Goal: Information Seeking & Learning: Check status

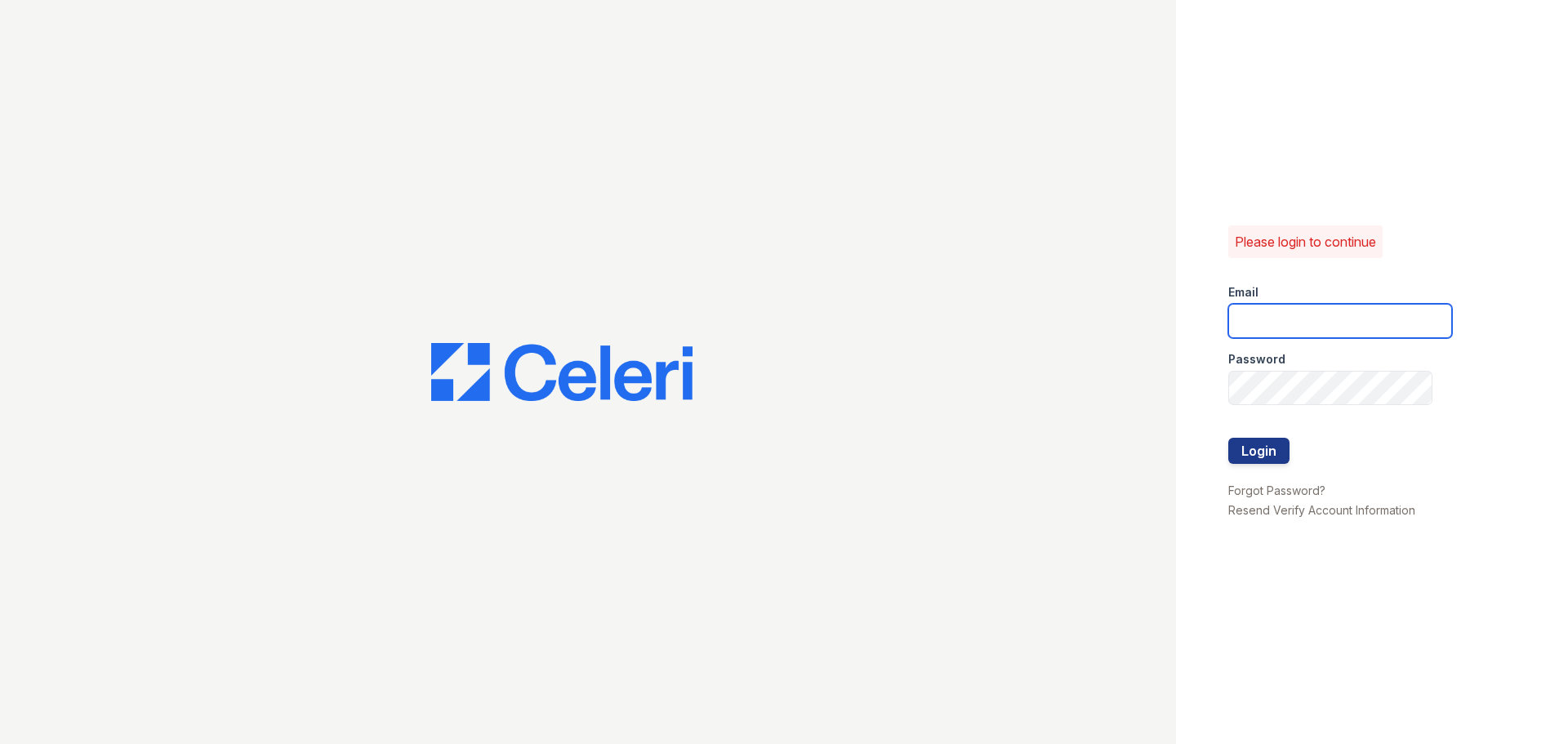
type input "pennstation3@cafmanagement.com"
click at [1255, 484] on link "Forgot Password?" at bounding box center [1276, 490] width 97 height 14
type input "pennstation3@cafmanagement.com"
click at [1258, 448] on button "Login" at bounding box center [1258, 450] width 61 height 26
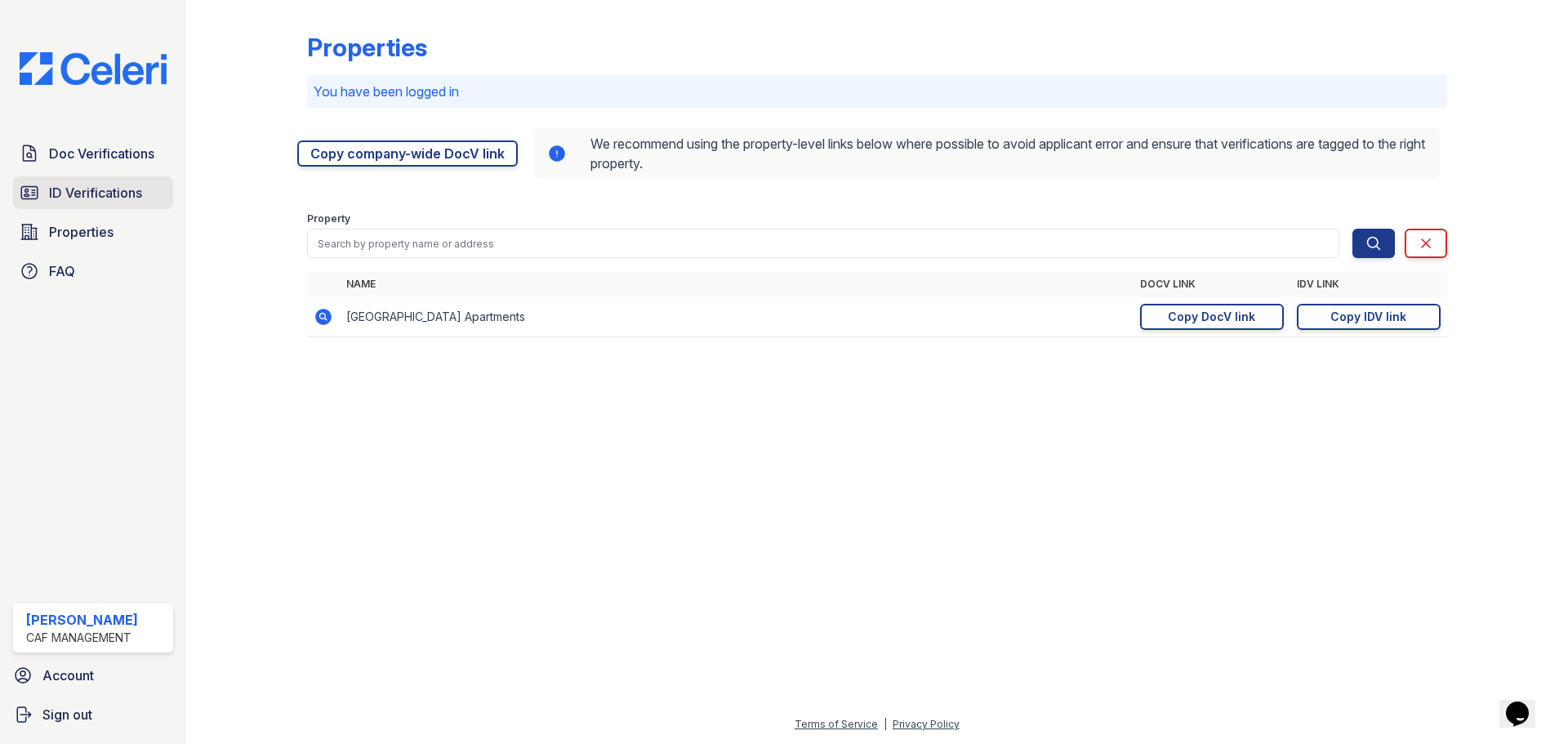
click at [72, 197] on span "ID Verifications" at bounding box center [95, 192] width 94 height 19
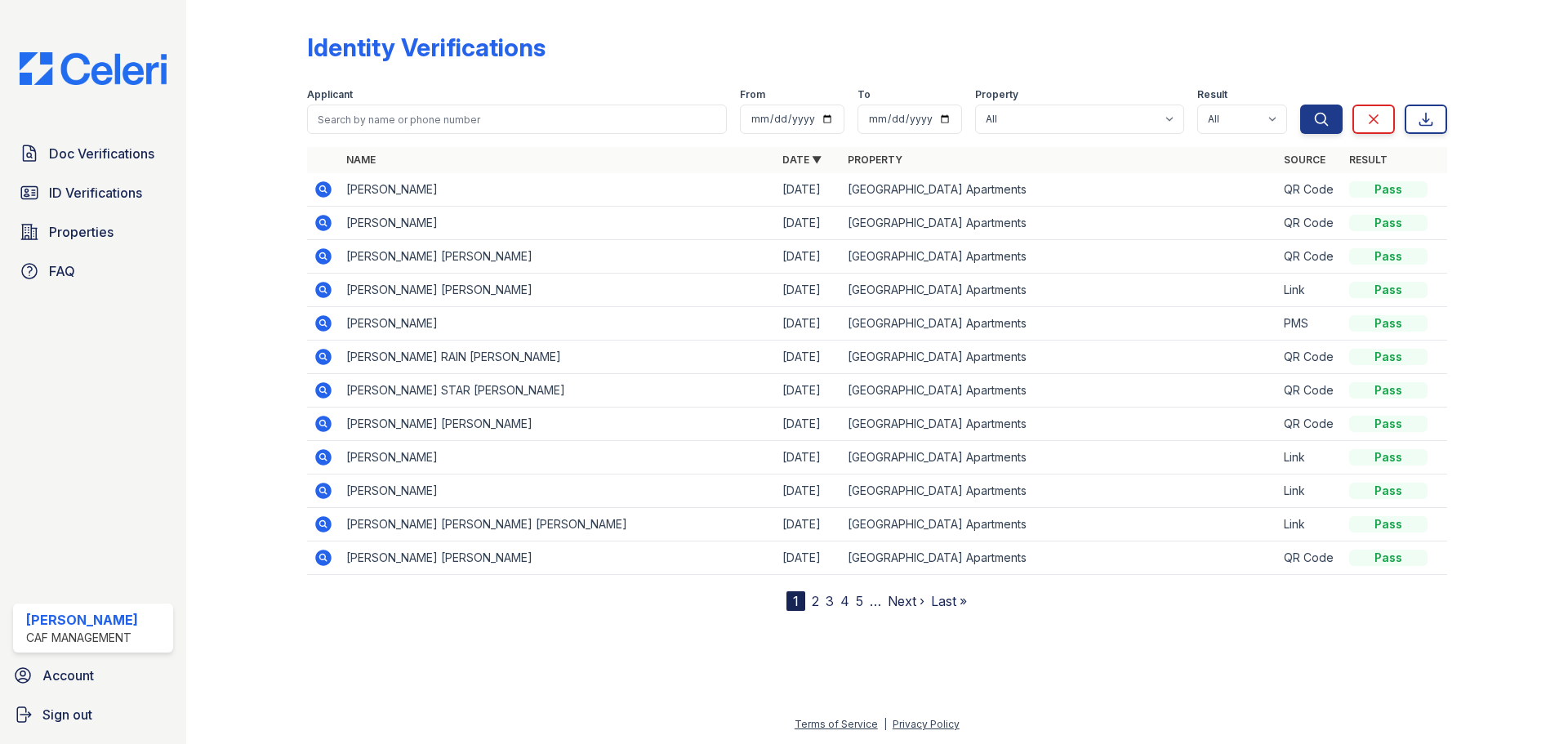
click at [327, 191] on icon at bounding box center [324, 190] width 17 height 17
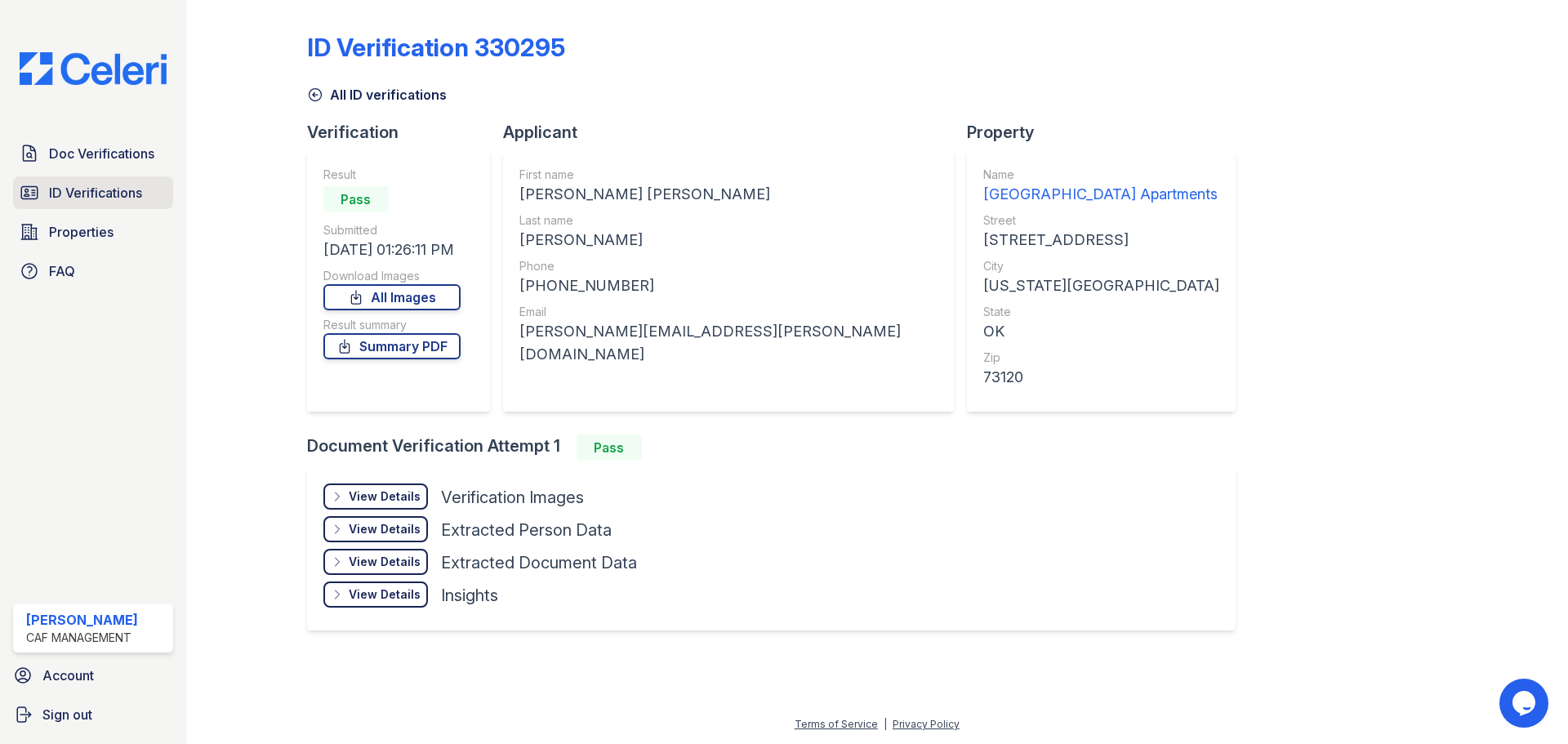
click at [80, 183] on span "ID Verifications" at bounding box center [95, 192] width 94 height 19
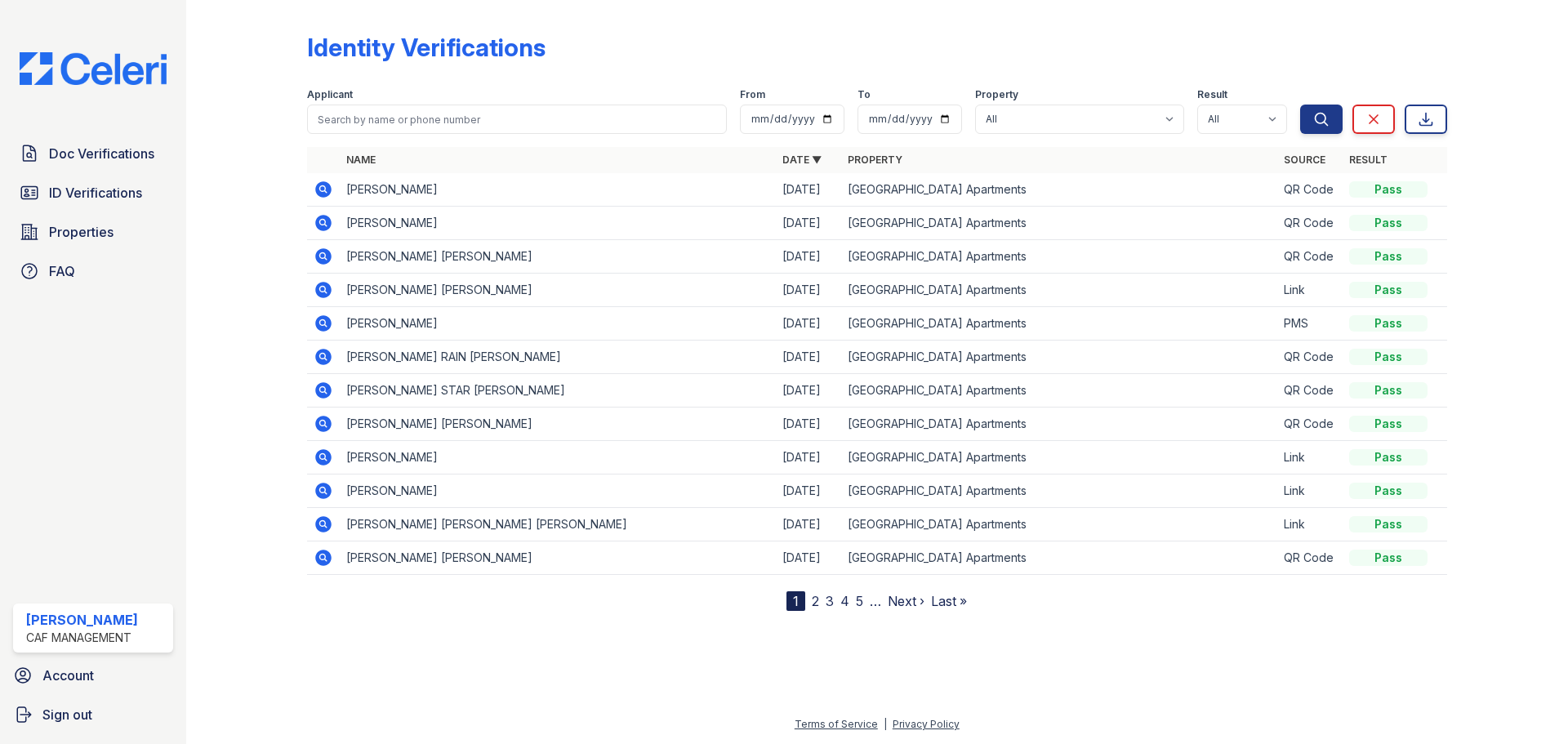
click at [319, 180] on icon at bounding box center [323, 189] width 19 height 19
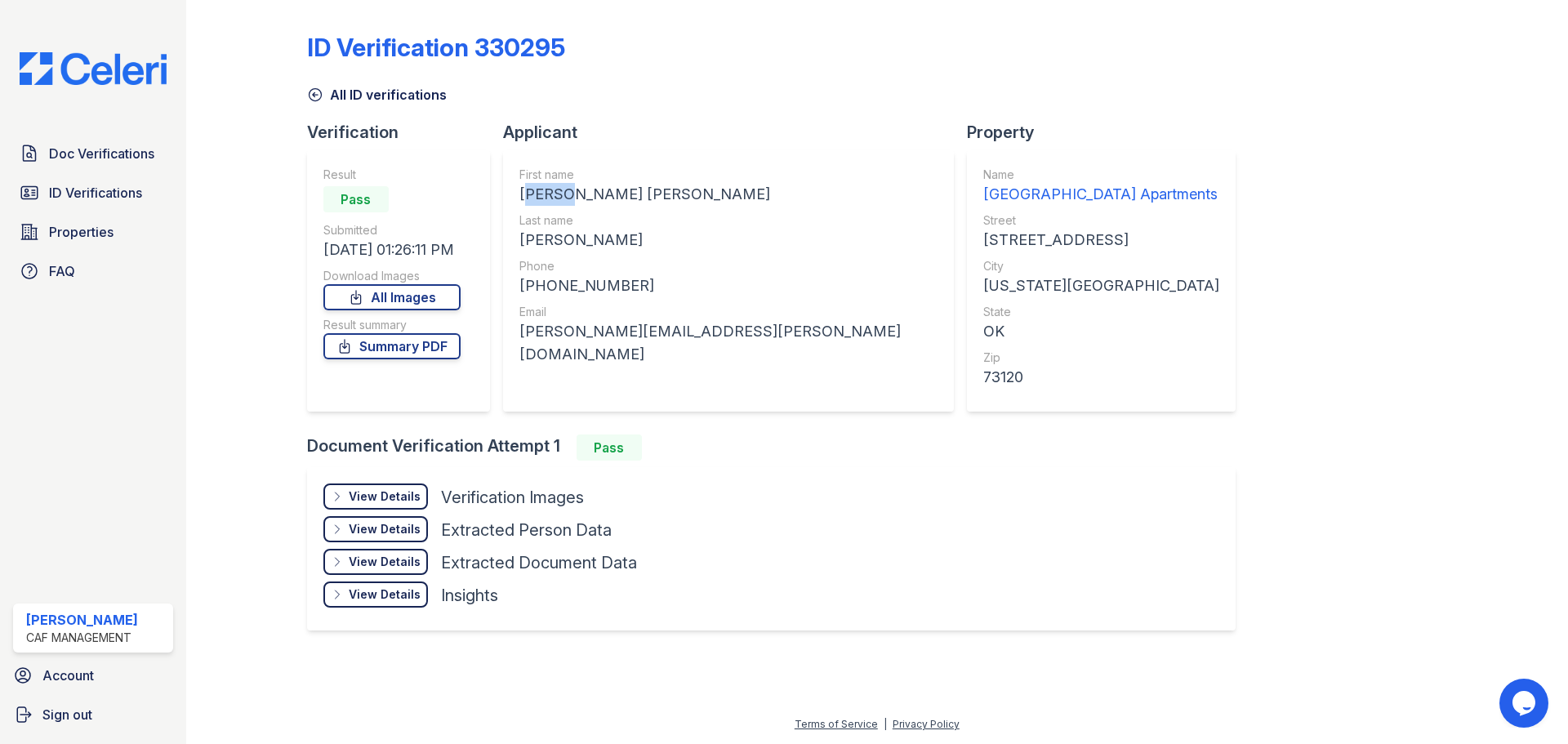
drag, startPoint x: 564, startPoint y: 196, endPoint x: 521, endPoint y: 202, distance: 43.4
click at [521, 202] on div "LAURA MICHELLE" at bounding box center [728, 194] width 418 height 23
copy div "LAURA"
drag, startPoint x: 577, startPoint y: 242, endPoint x: 522, endPoint y: 242, distance: 55.0
click at [522, 242] on div "GILSON" at bounding box center [728, 239] width 418 height 23
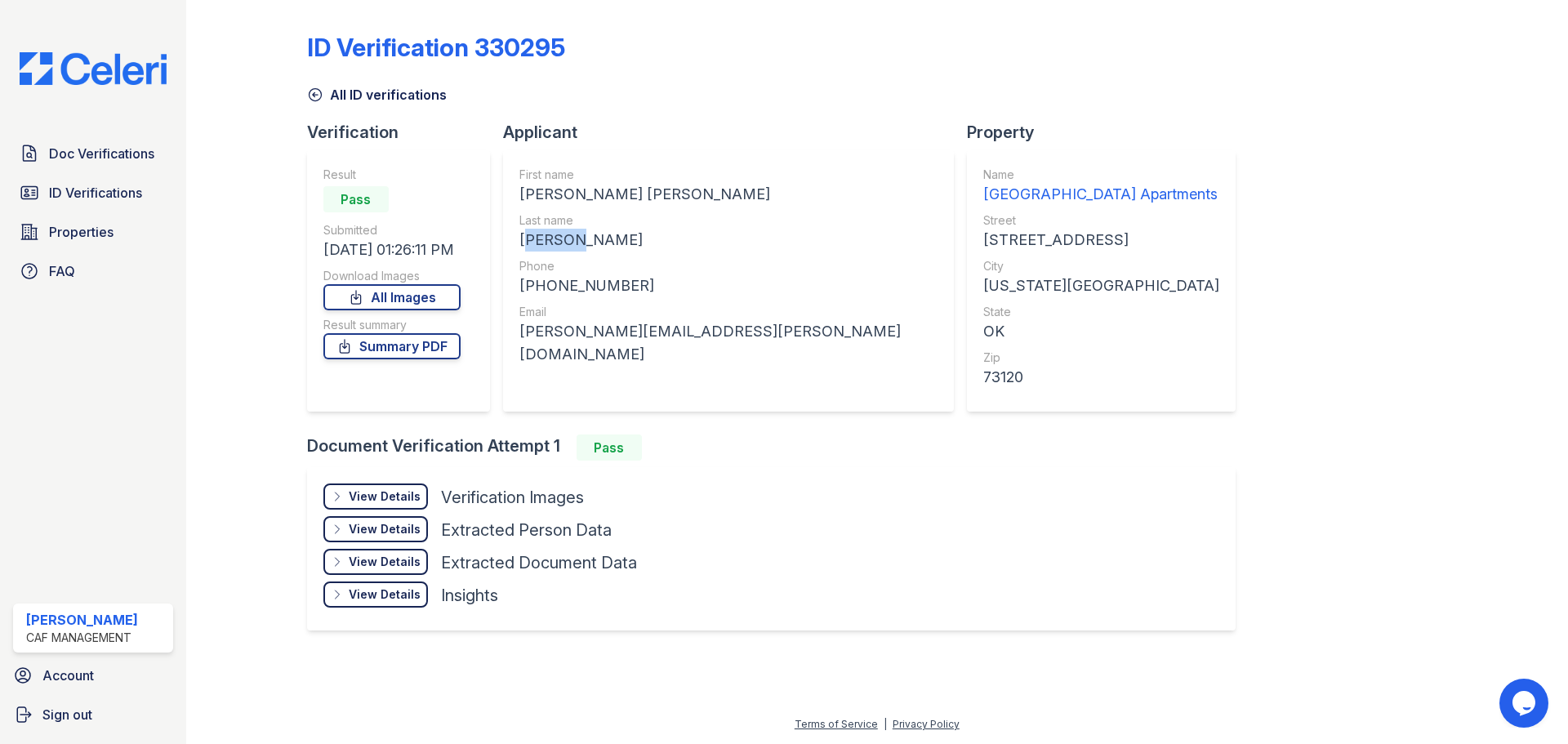
copy div "GILSON"
drag, startPoint x: 624, startPoint y: 287, endPoint x: 528, endPoint y: 283, distance: 96.1
click at [528, 283] on div "[PHONE_NUMBER]" at bounding box center [728, 285] width 418 height 23
copy div "15804531101"
drag, startPoint x: 697, startPoint y: 337, endPoint x: 511, endPoint y: 324, distance: 186.5
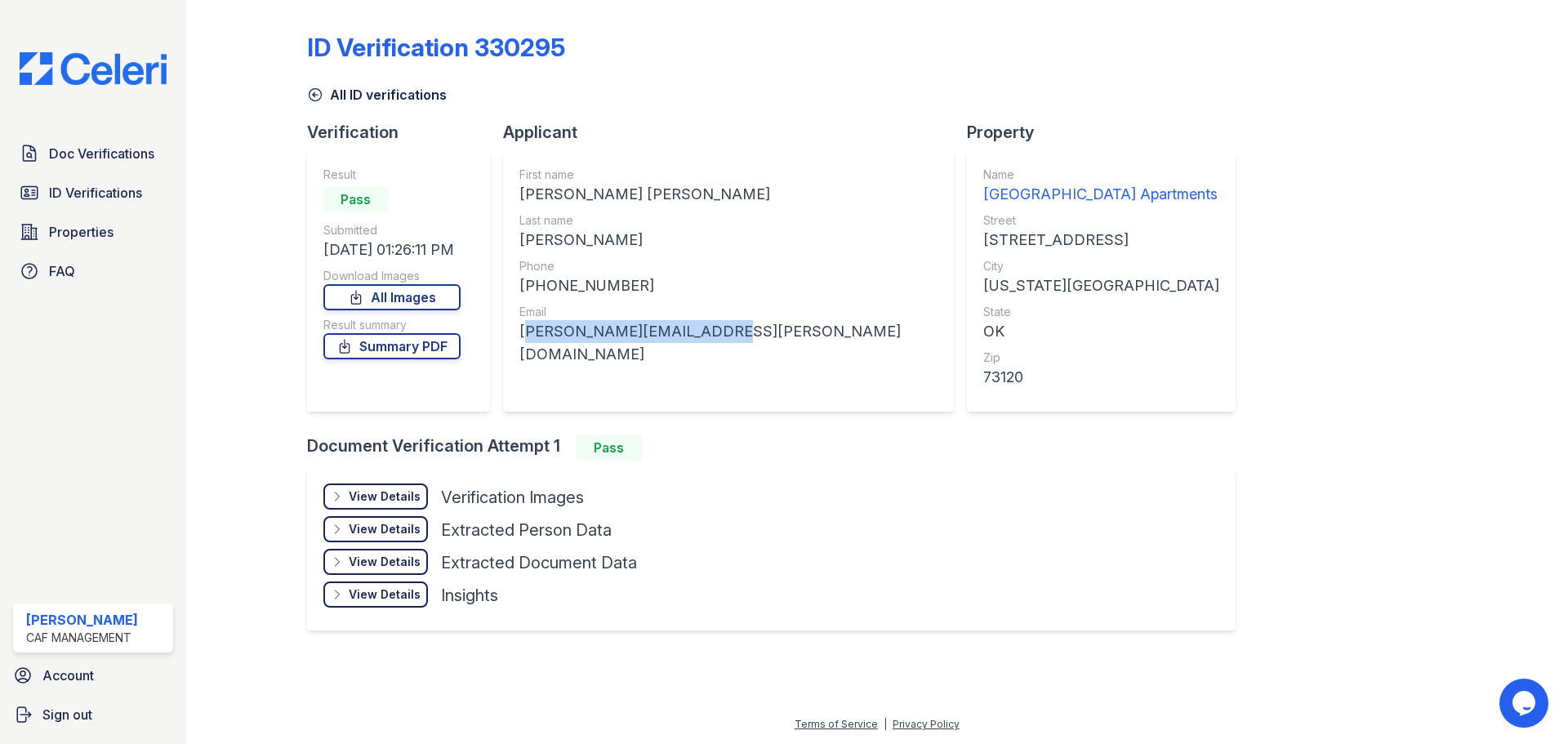
click at [511, 324] on div "First name [PERSON_NAME] [PERSON_NAME] Last name [PERSON_NAME] Phone [PHONE_NUM…" at bounding box center [728, 281] width 451 height 261
copy div "[PERSON_NAME][EMAIL_ADDRESS][PERSON_NAME][DOMAIN_NAME]"
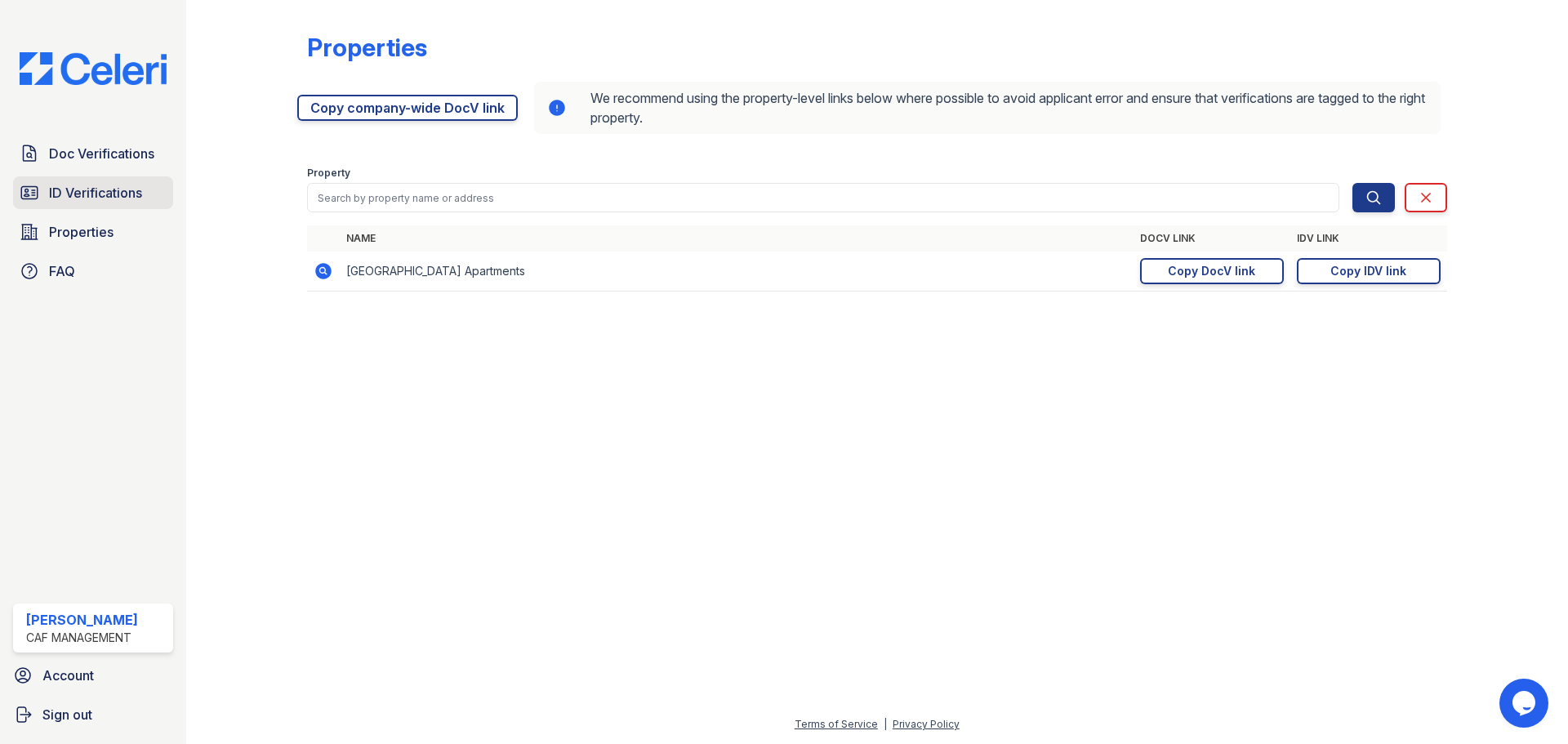
click at [116, 189] on span "ID Verifications" at bounding box center [95, 192] width 94 height 19
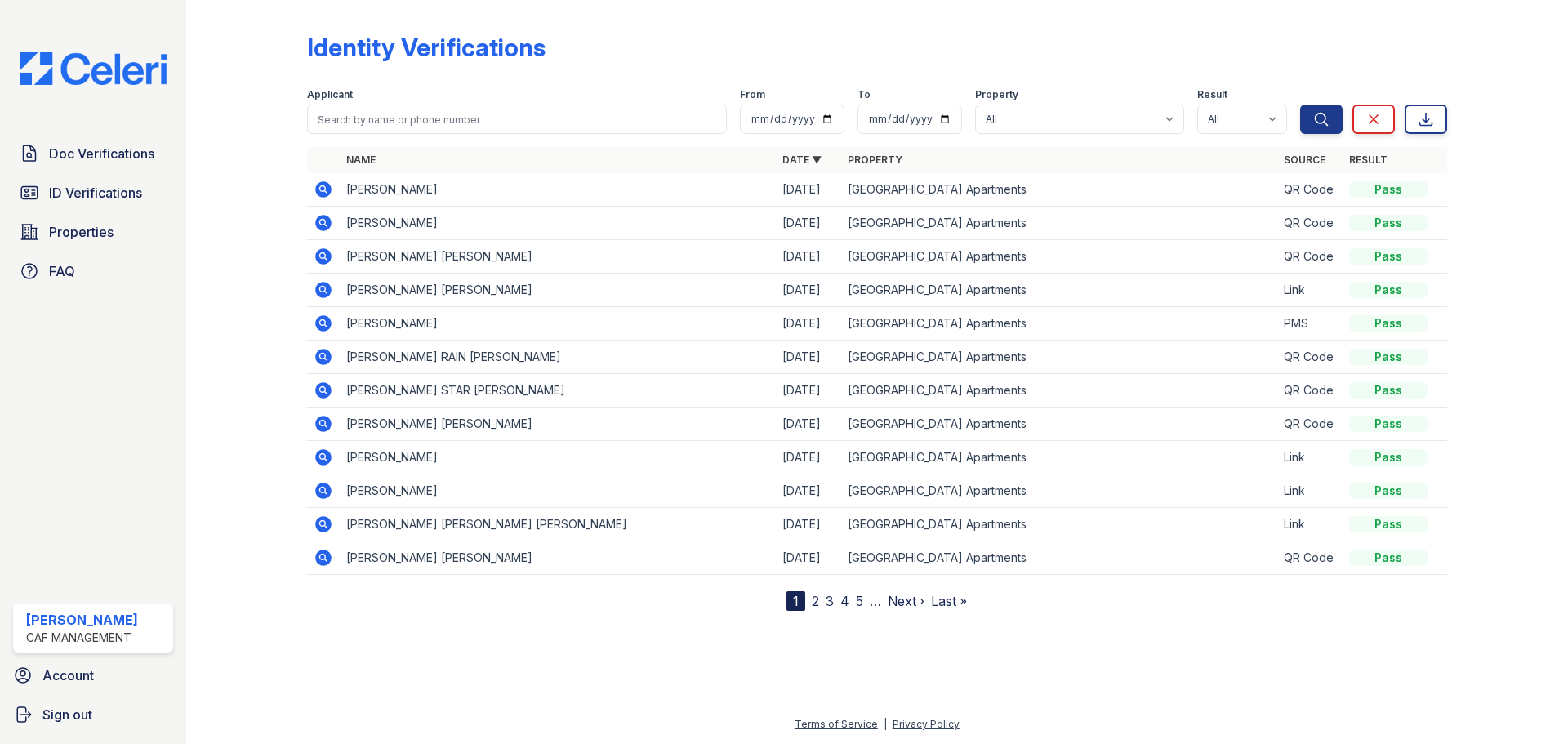
click at [475, 195] on td "LAURA MICHELLE GILSON" at bounding box center [557, 190] width 436 height 34
drag, startPoint x: 498, startPoint y: 122, endPoint x: 518, endPoint y: 115, distance: 21.2
click at [498, 122] on input "search" at bounding box center [517, 119] width 420 height 29
type input "Thomas"
click at [1300, 105] on button "Search" at bounding box center [1321, 119] width 42 height 29
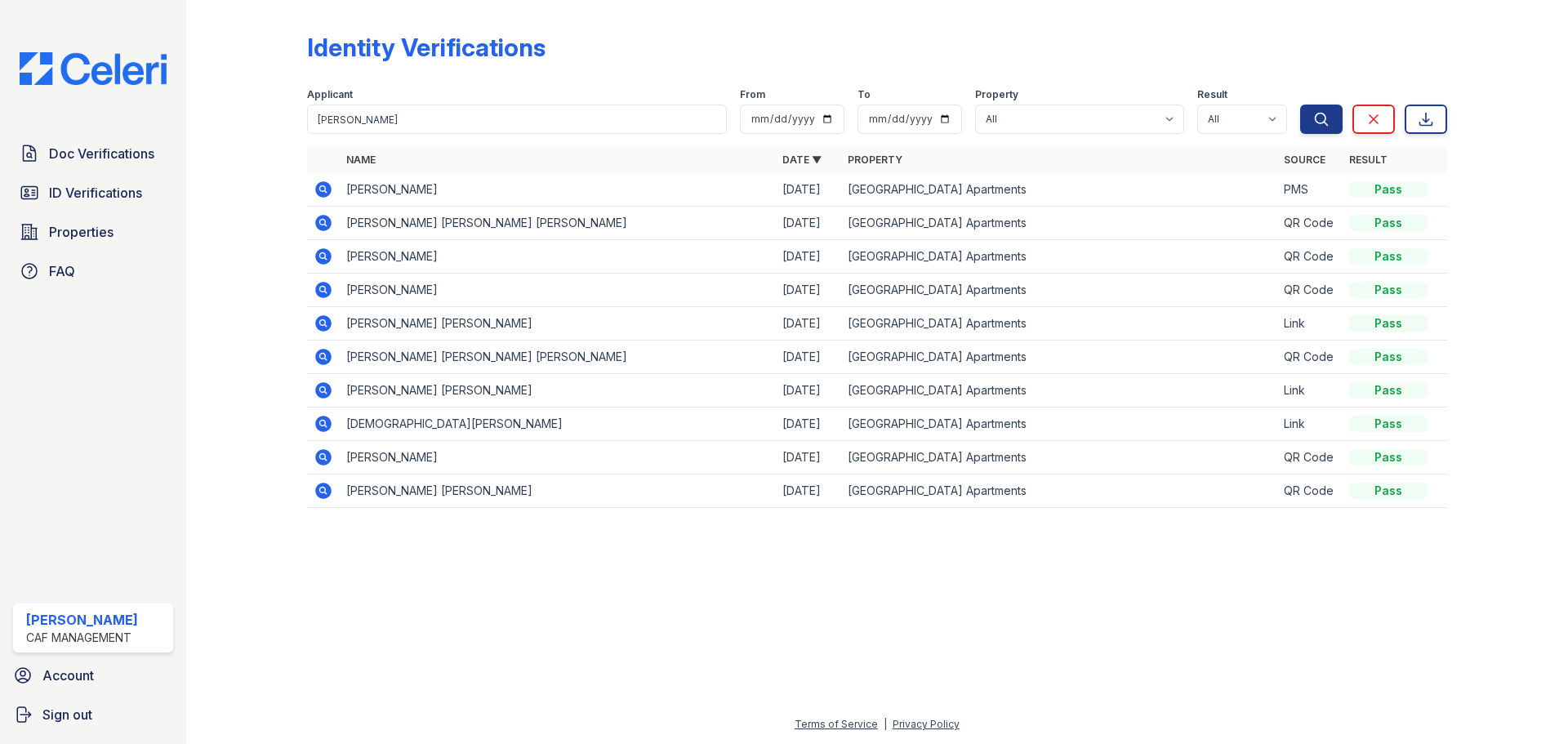
click at [324, 225] on icon at bounding box center [323, 222] width 19 height 19
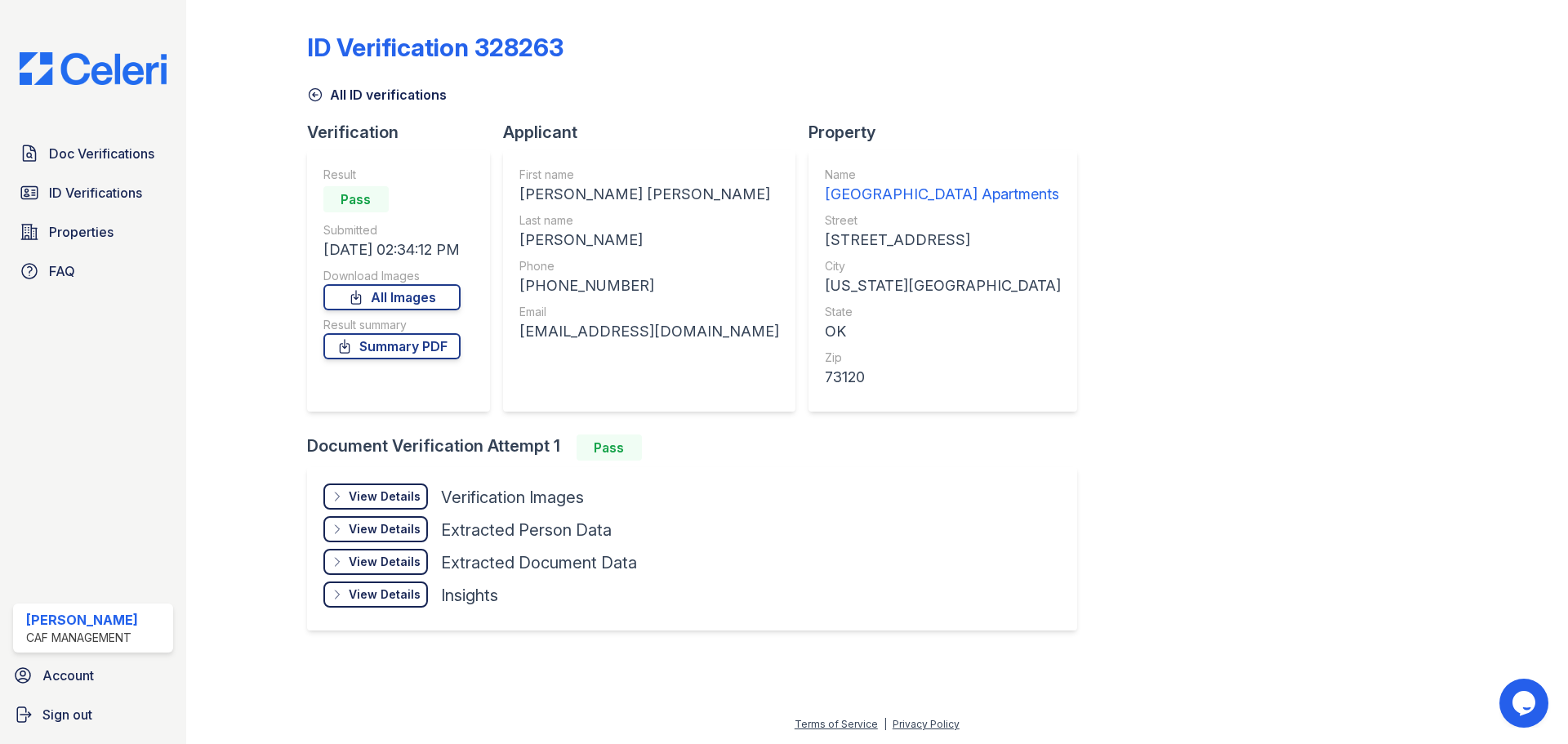
click at [411, 491] on div "View Details" at bounding box center [384, 496] width 72 height 17
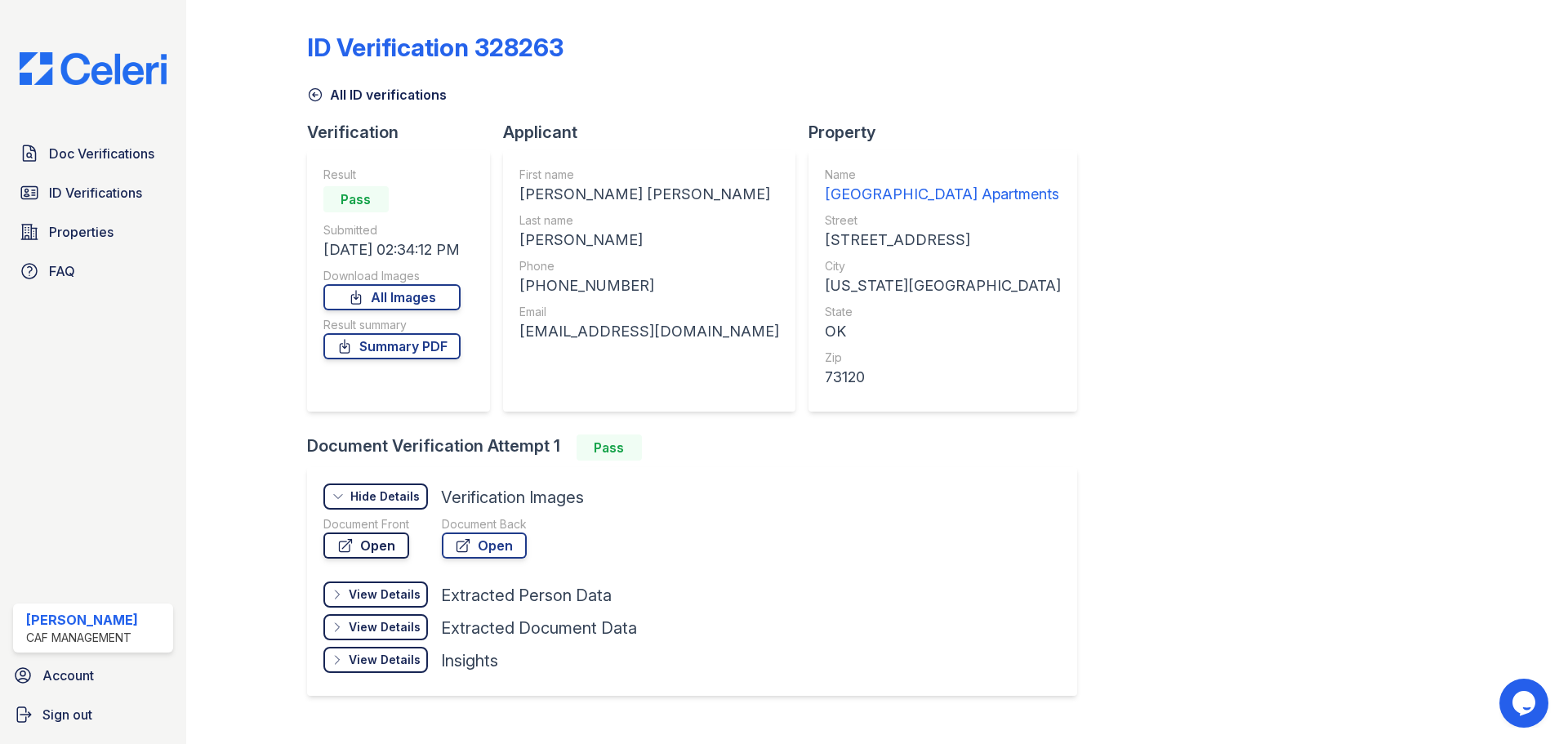
click at [376, 543] on link "Open" at bounding box center [366, 546] width 85 height 26
drag, startPoint x: 597, startPoint y: 197, endPoint x: 512, endPoint y: 200, distance: 85.1
click at [512, 200] on div "First name GABRIELLE JORDAN LYNN Last name THOMAS Phone +17022814328 Email gabr…" at bounding box center [648, 281] width 293 height 261
copy div "GABRIELLE"
drag, startPoint x: 593, startPoint y: 239, endPoint x: 522, endPoint y: 242, distance: 71.1
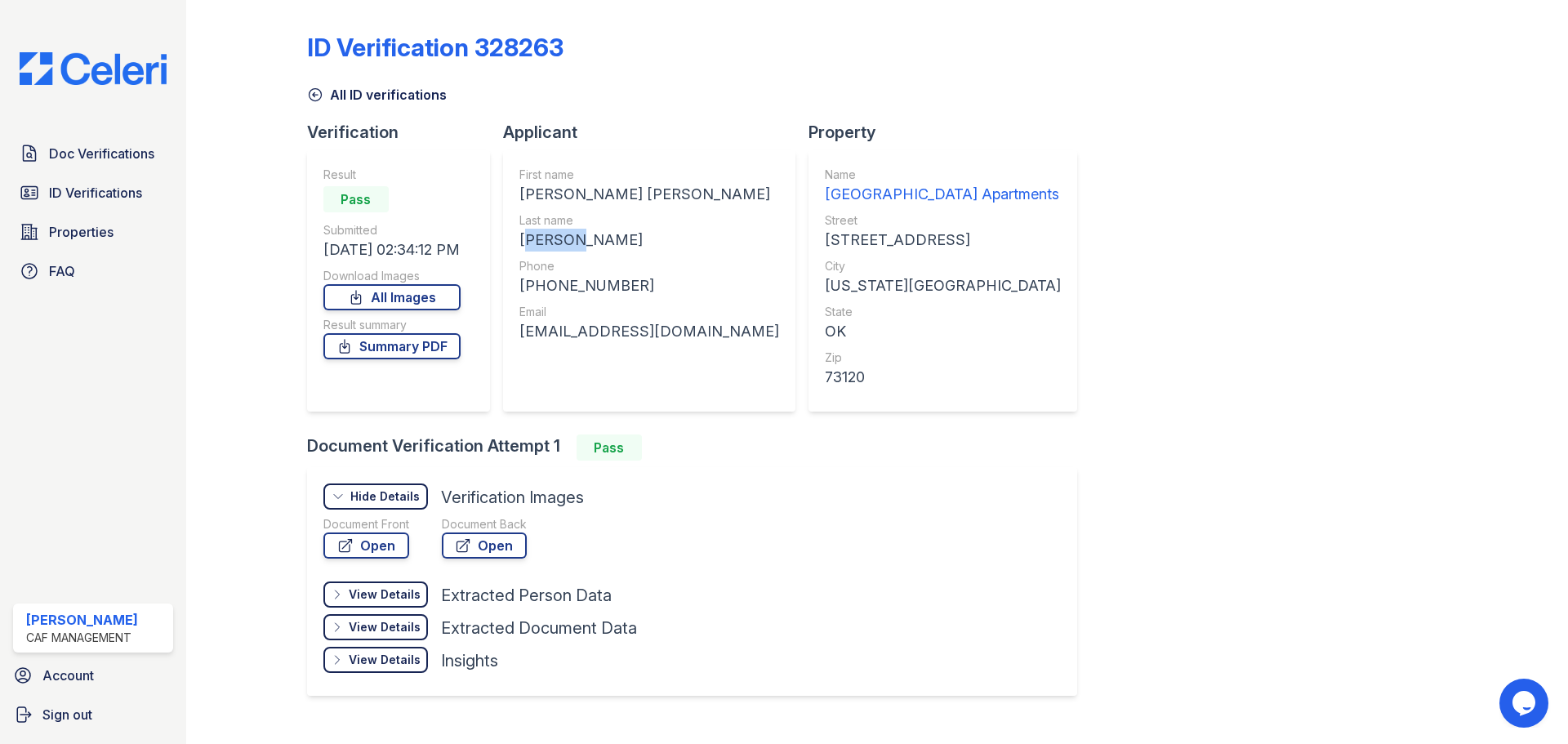
click at [522, 242] on div "THOMAS" at bounding box center [648, 239] width 259 height 23
copy div "THOMAS"
drag, startPoint x: 634, startPoint y: 279, endPoint x: 528, endPoint y: 288, distance: 106.4
click at [528, 288] on div "+17022814328" at bounding box center [648, 285] width 259 height 23
copy div "17022814328"
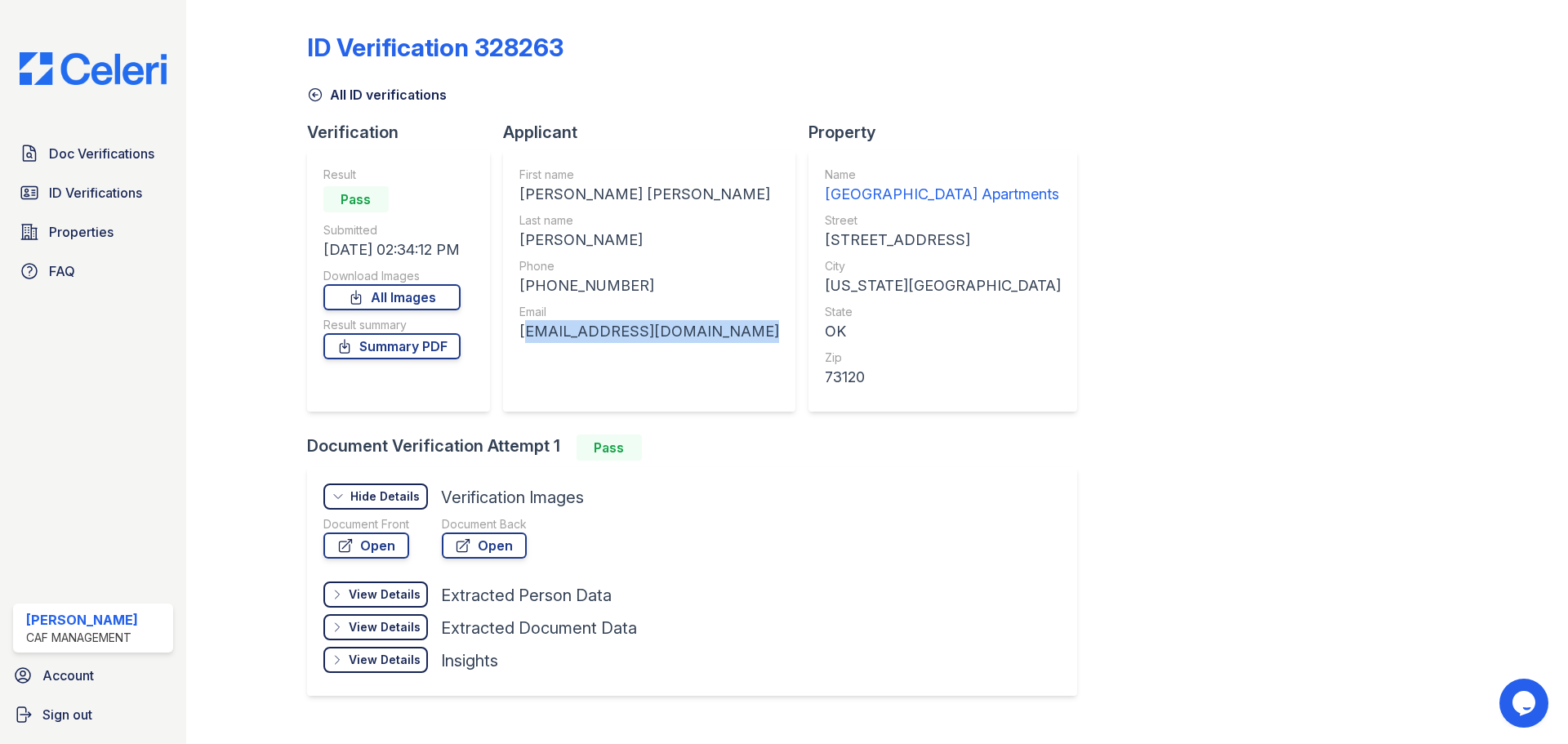
drag, startPoint x: 736, startPoint y: 327, endPoint x: 518, endPoint y: 339, distance: 218.3
click at [518, 339] on div "First name GABRIELLE JORDAN LYNN Last name THOMAS Phone +17022814328 Email gabr…" at bounding box center [648, 281] width 293 height 261
drag, startPoint x: 579, startPoint y: 316, endPoint x: 505, endPoint y: 332, distance: 75.7
click at [505, 332] on div "First name GABRIELLE JORDAN LYNN Last name THOMAS Phone +17022814328 Email gabr…" at bounding box center [648, 281] width 293 height 261
drag, startPoint x: 517, startPoint y: 330, endPoint x: 756, endPoint y: 329, distance: 239.0
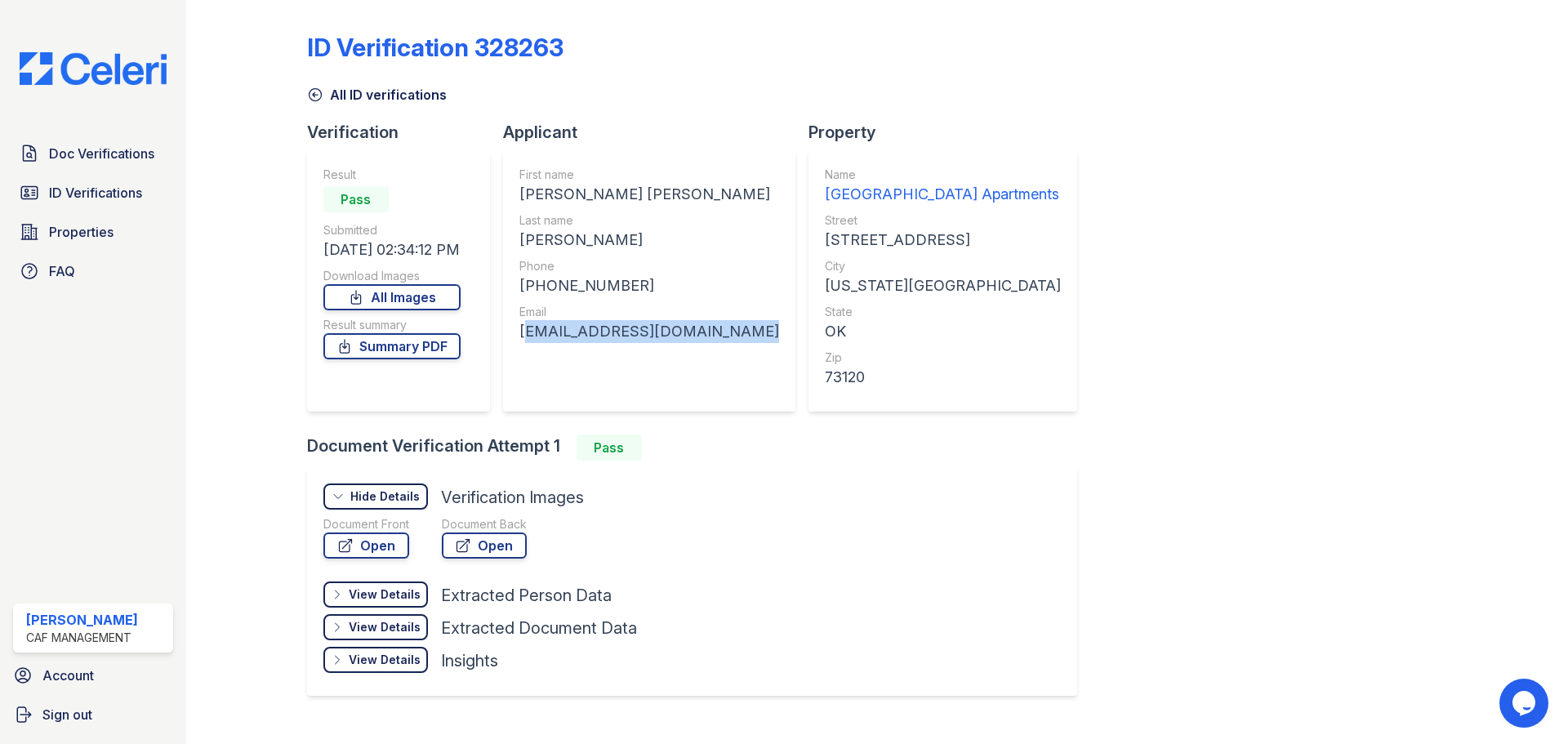
click at [758, 329] on div "Applicant First name GABRIELLE JORDAN LYNN Last name THOMAS Phone +17022814328 …" at bounding box center [655, 278] width 305 height 314
copy div "[EMAIL_ADDRESS][DOMAIN_NAME]"
click at [118, 165] on link "Doc Verifications" at bounding box center [93, 154] width 160 height 33
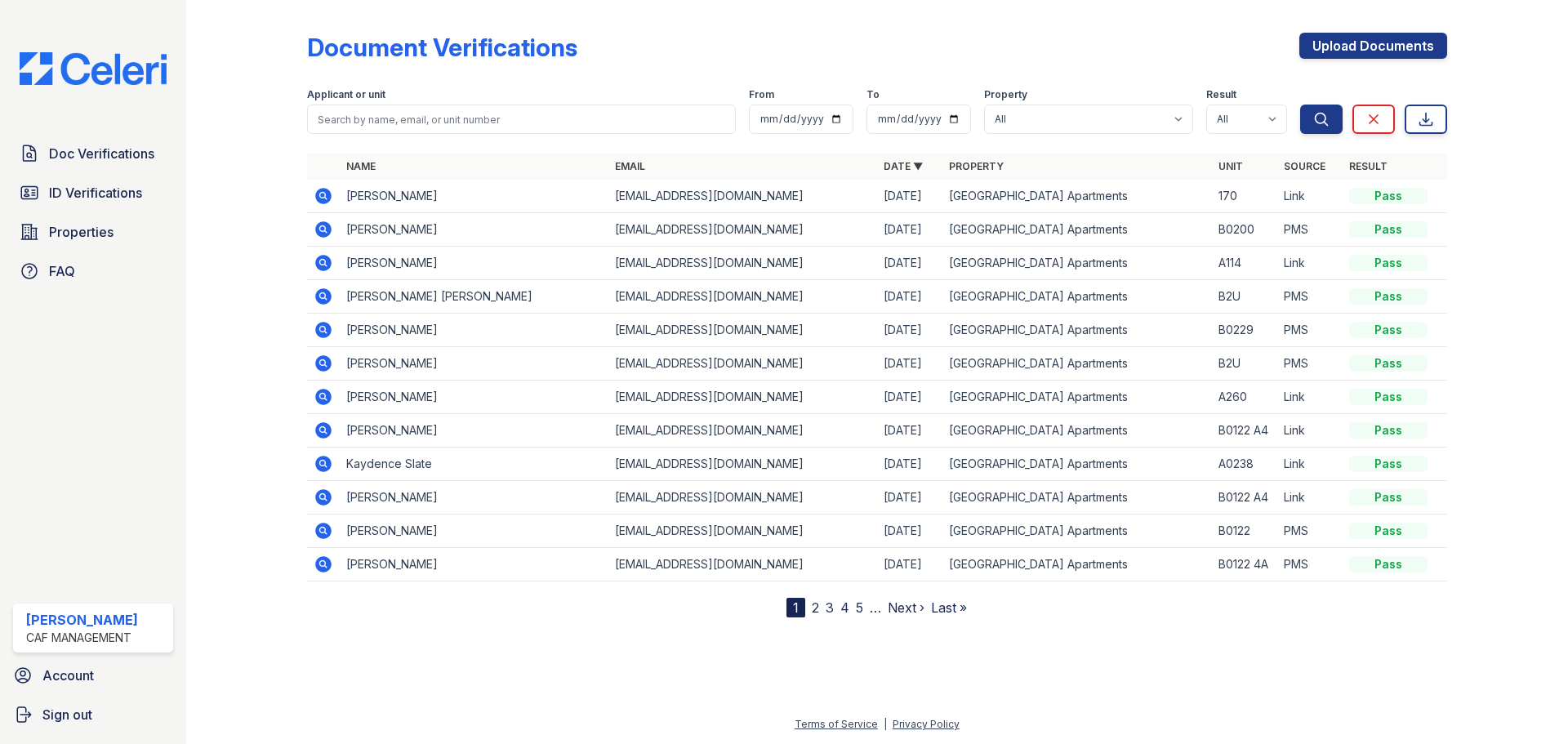
click at [89, 188] on span "ID Verifications" at bounding box center [95, 192] width 94 height 19
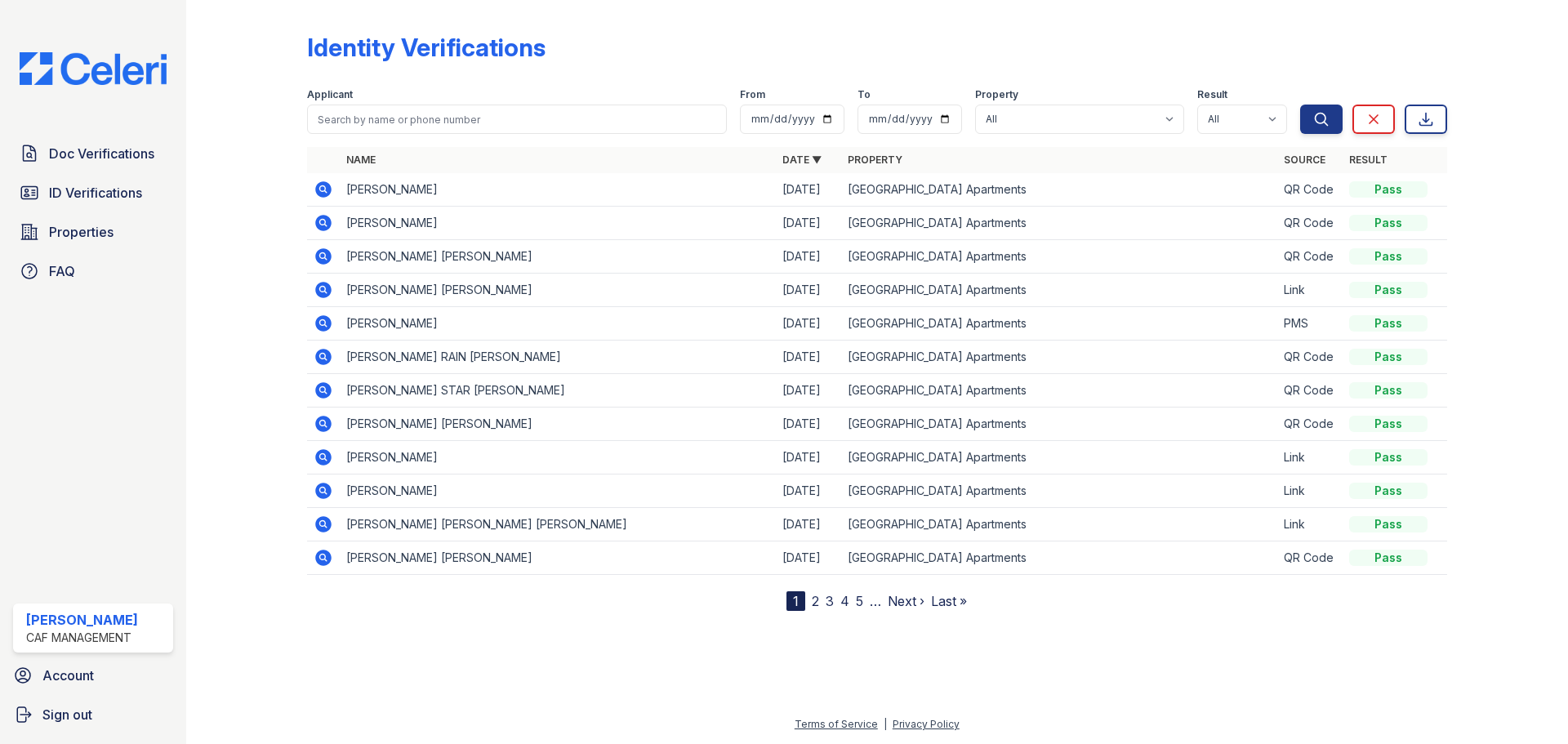
click at [318, 187] on icon at bounding box center [324, 190] width 17 height 17
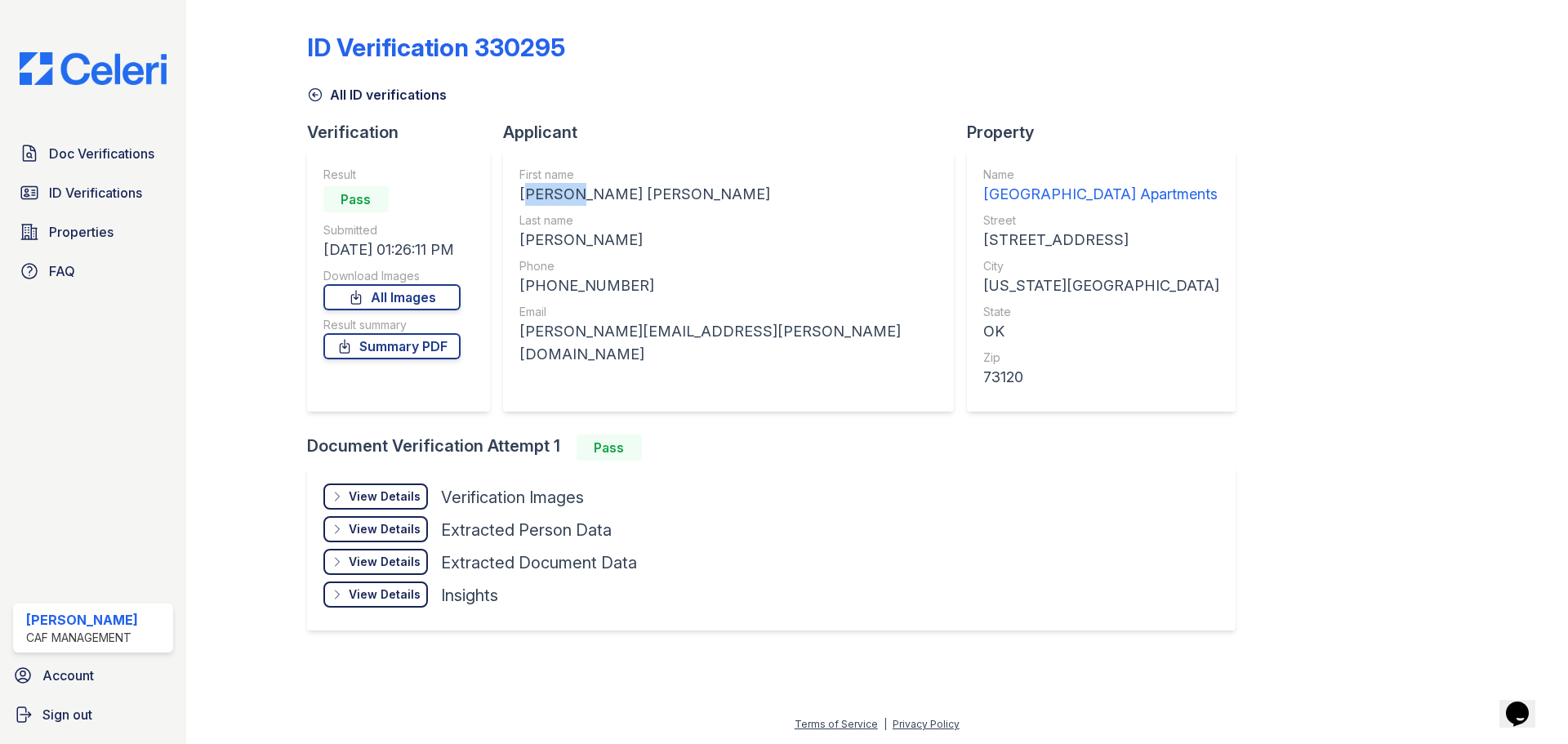
drag, startPoint x: 572, startPoint y: 200, endPoint x: 520, endPoint y: 194, distance: 52.3
click at [520, 194] on div "[PERSON_NAME] [PERSON_NAME]" at bounding box center [728, 194] width 418 height 23
copy div "LAURA"
drag, startPoint x: 579, startPoint y: 240, endPoint x: 518, endPoint y: 246, distance: 61.3
click at [519, 246] on div "GILSON" at bounding box center [728, 239] width 418 height 23
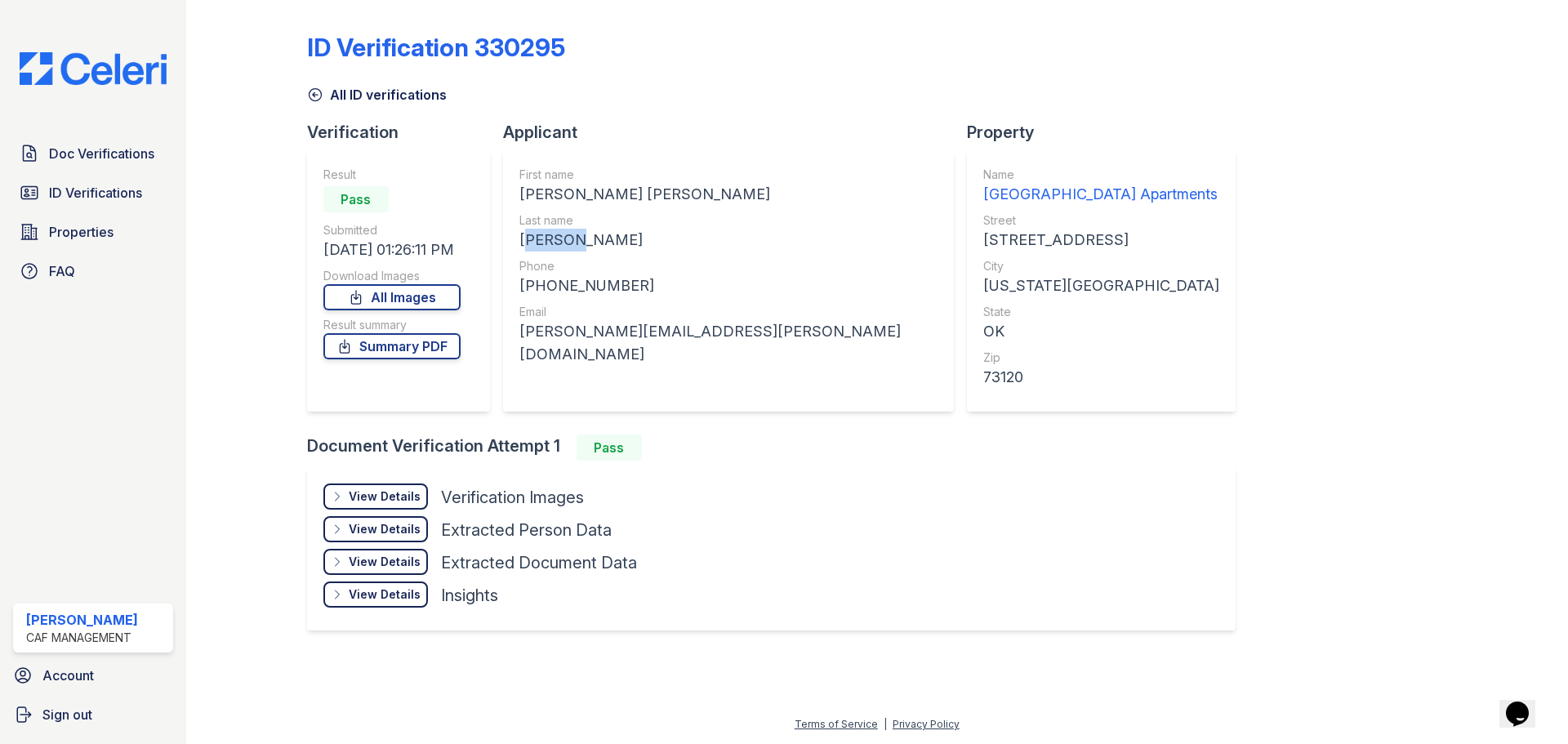
copy div "GILSON"
drag, startPoint x: 586, startPoint y: 291, endPoint x: 525, endPoint y: 288, distance: 61.1
click at [525, 288] on div "+15804531101" at bounding box center [728, 285] width 418 height 23
copy div "15804531101"
drag, startPoint x: 697, startPoint y: 333, endPoint x: 513, endPoint y: 332, distance: 184.0
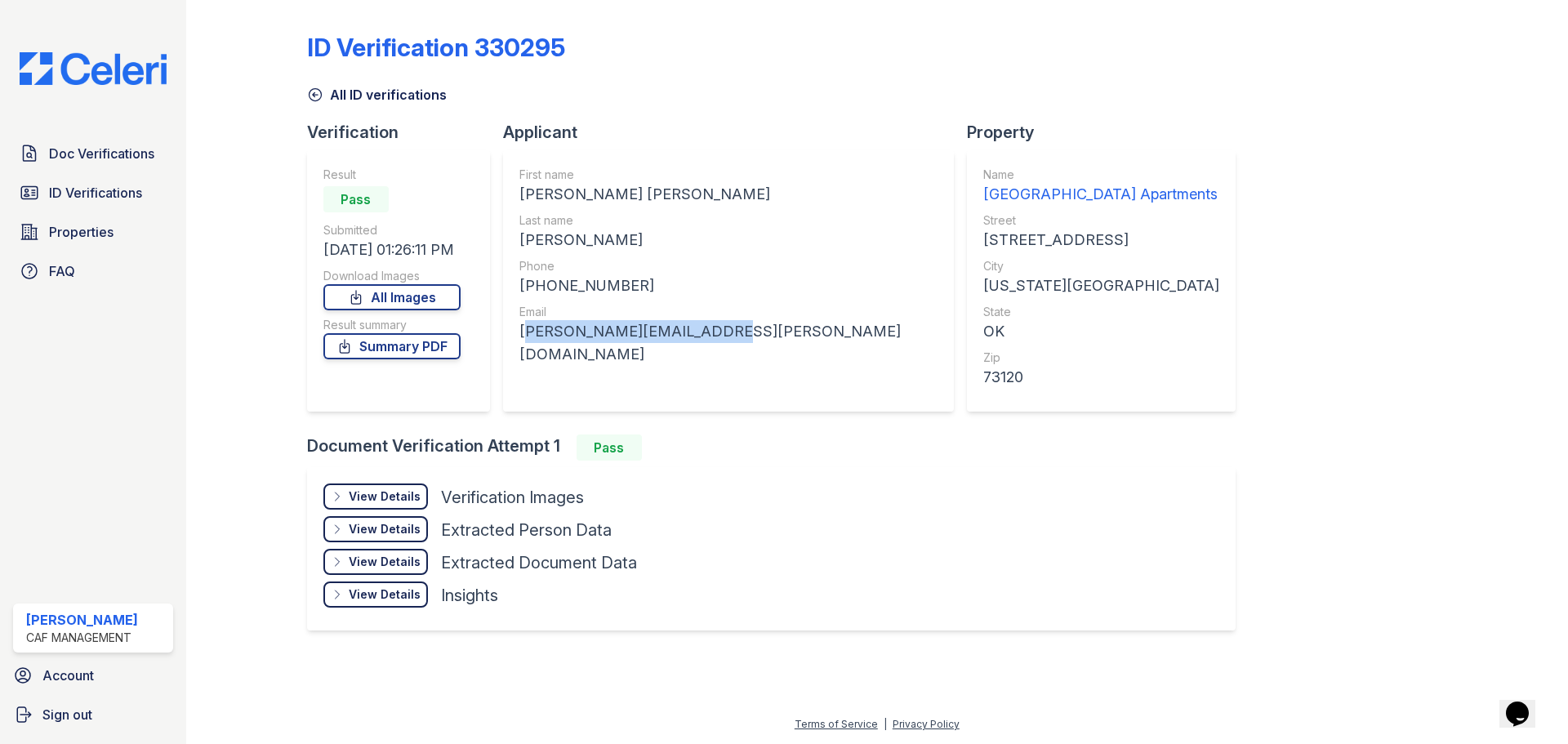
click at [511, 337] on div "First name LAURA MICHELLE Last name GILSON Phone +15804531101 Email laura.gilso…" at bounding box center [728, 281] width 451 height 261
copy div "laura.gilson@outlook.com"
click at [120, 150] on span "Doc Verifications" at bounding box center [101, 153] width 105 height 19
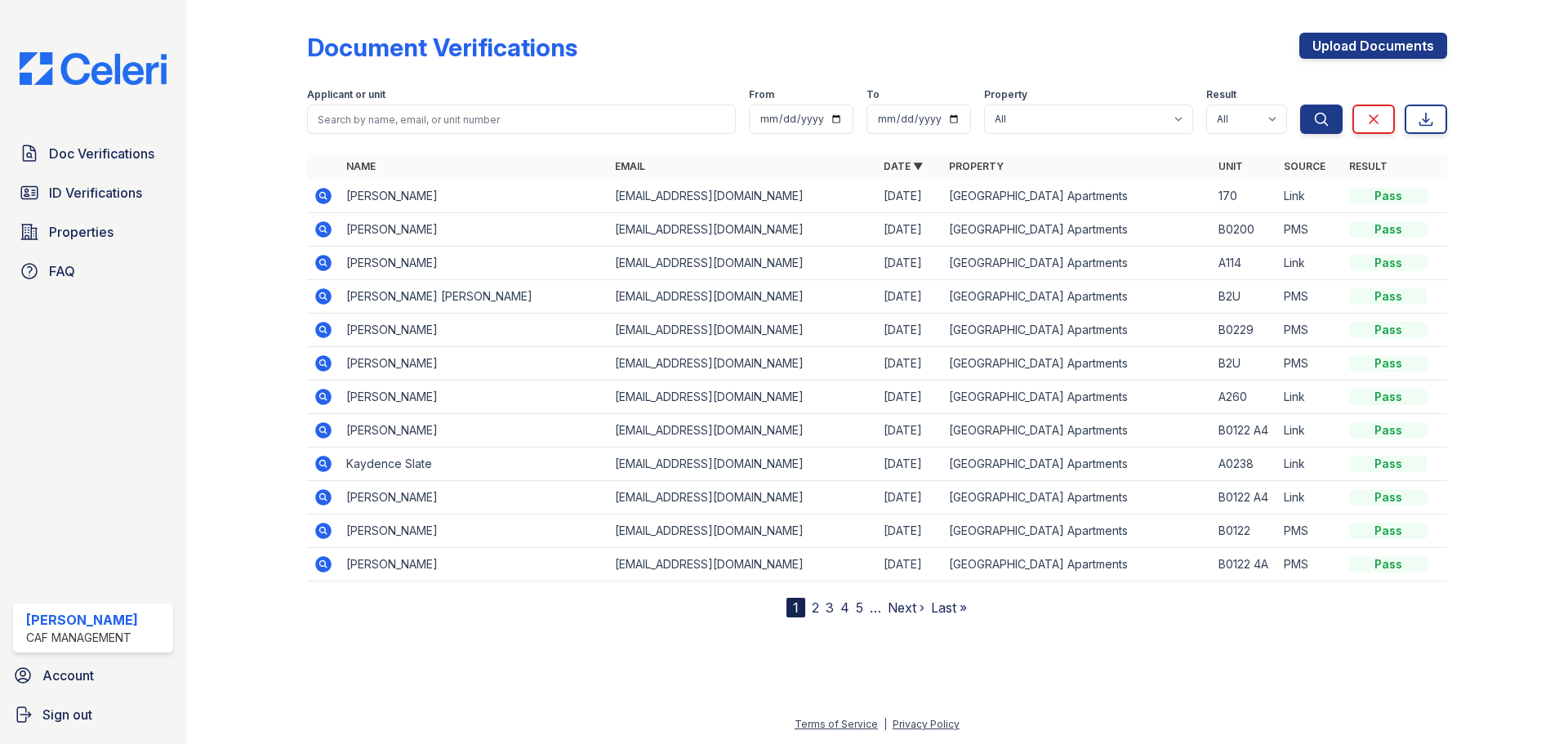
click at [327, 366] on icon at bounding box center [324, 363] width 17 height 17
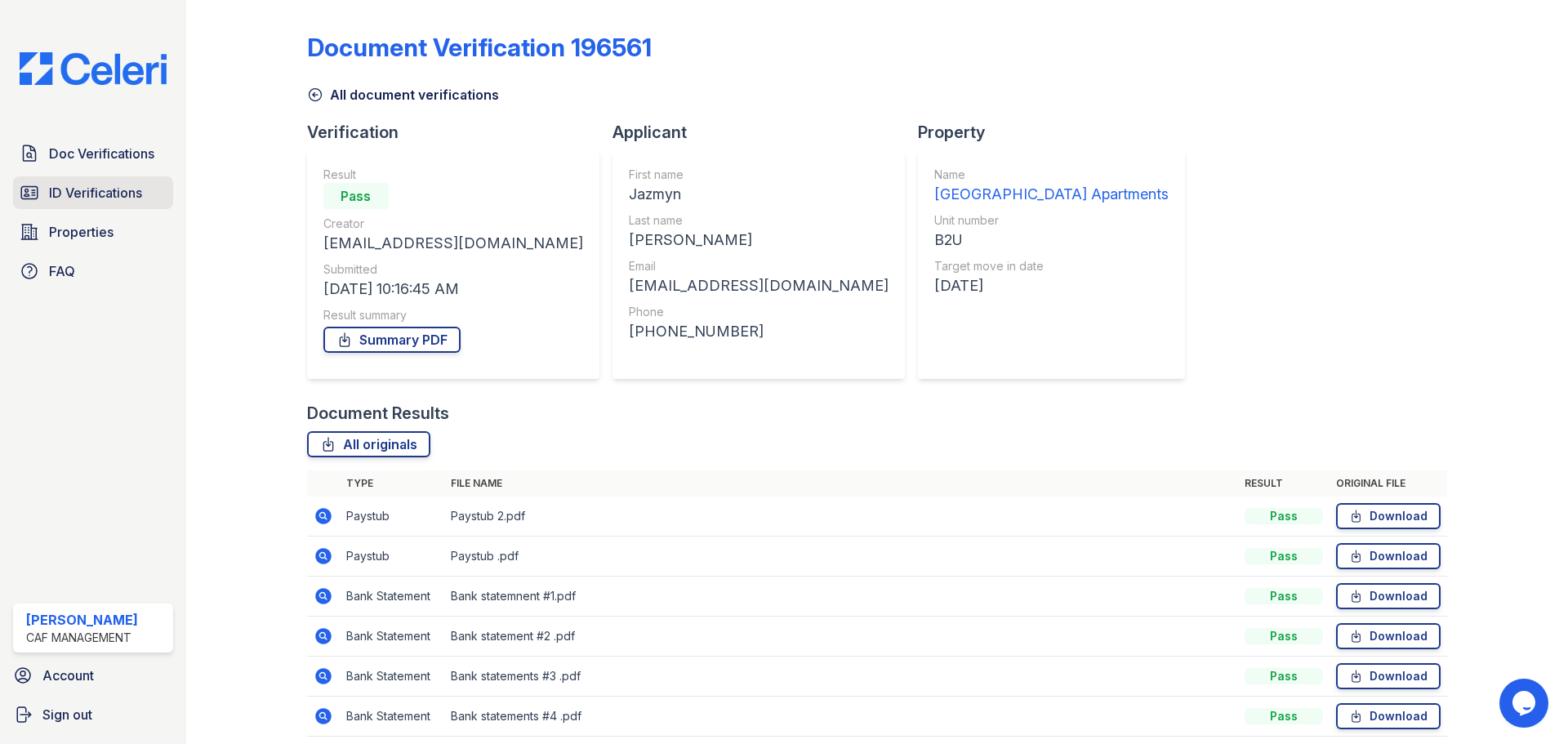
click at [93, 196] on span "ID Verifications" at bounding box center [95, 192] width 94 height 19
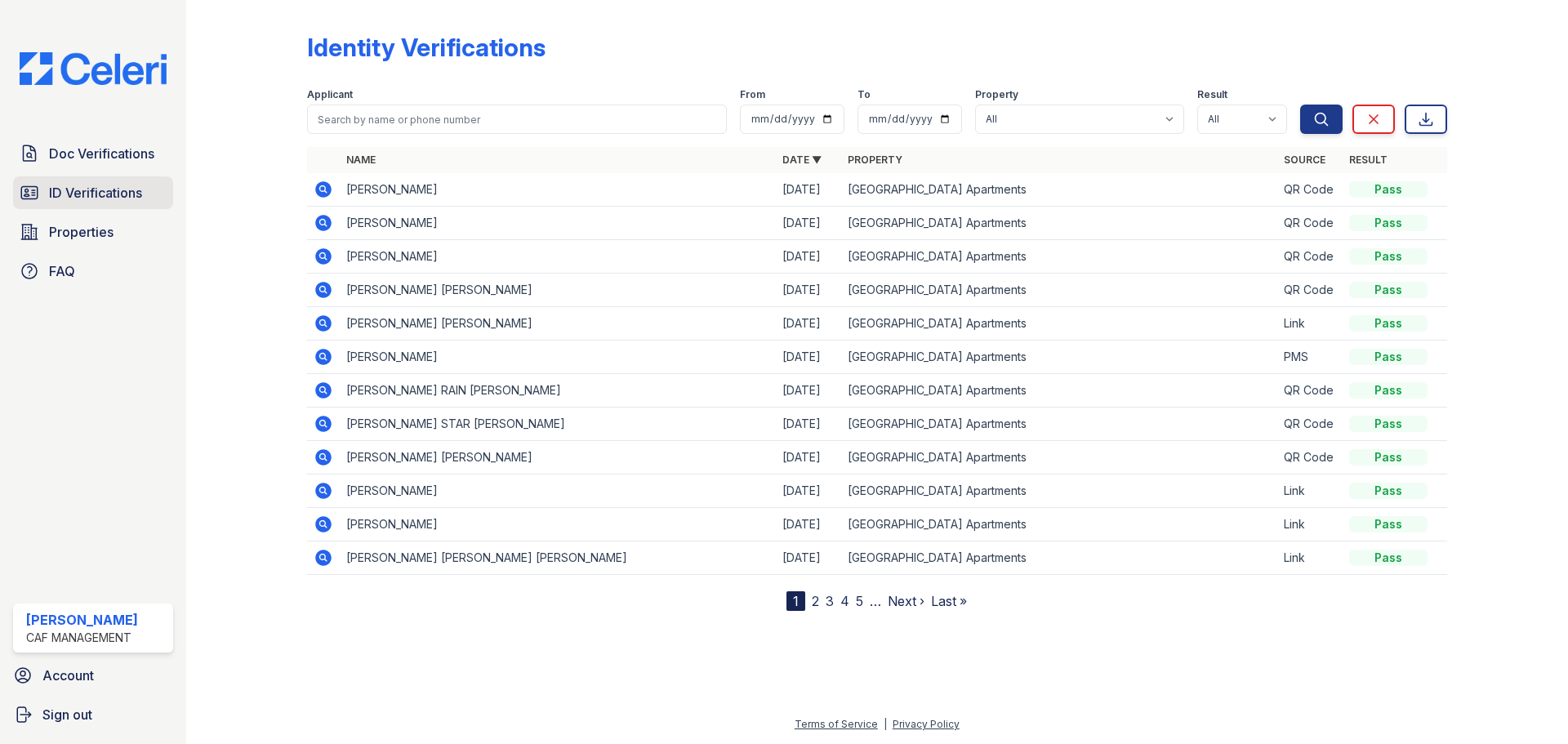
click at [95, 195] on span "ID Verifications" at bounding box center [95, 192] width 94 height 19
click at [94, 162] on span "Doc Verifications" at bounding box center [101, 153] width 105 height 19
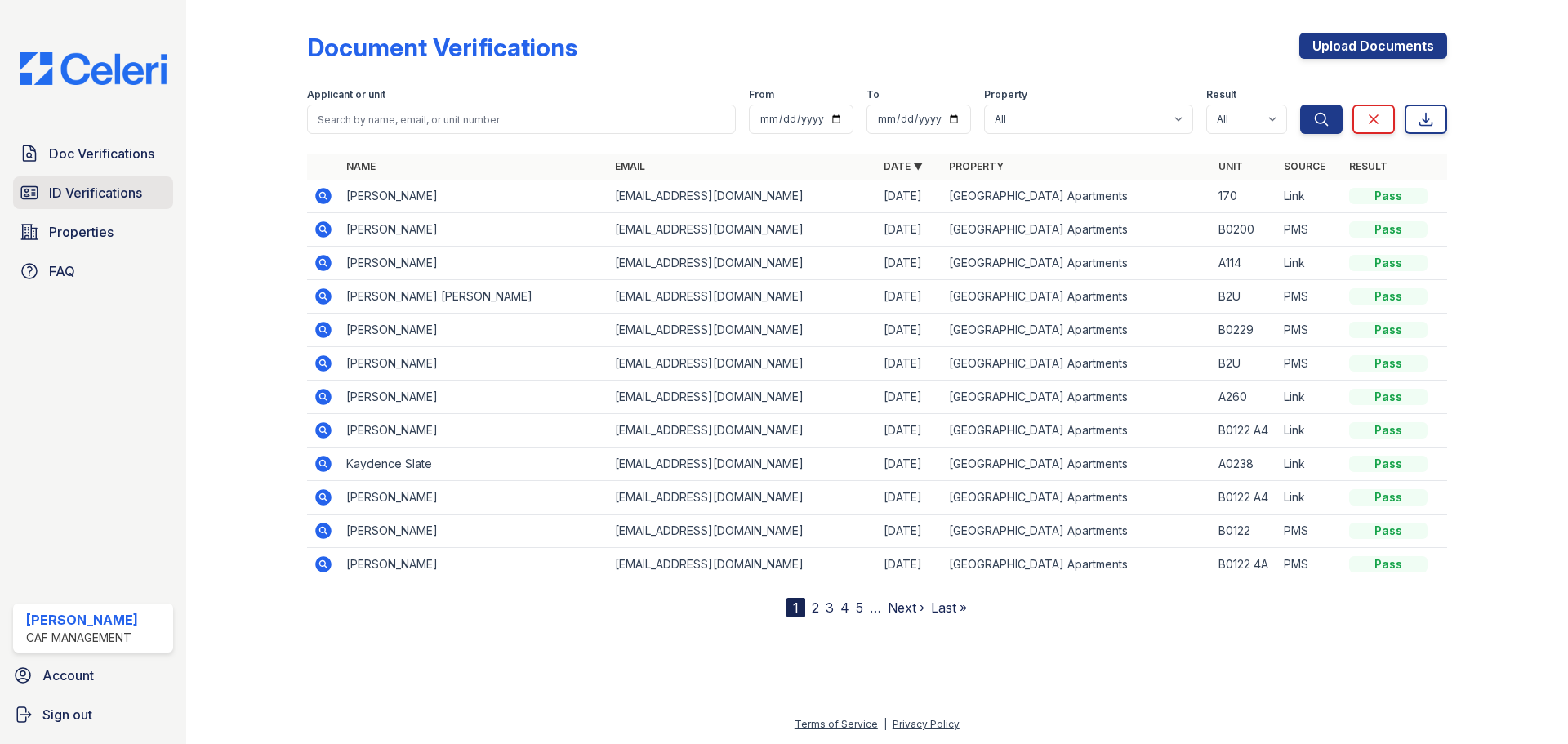
click at [126, 198] on span "ID Verifications" at bounding box center [95, 192] width 94 height 19
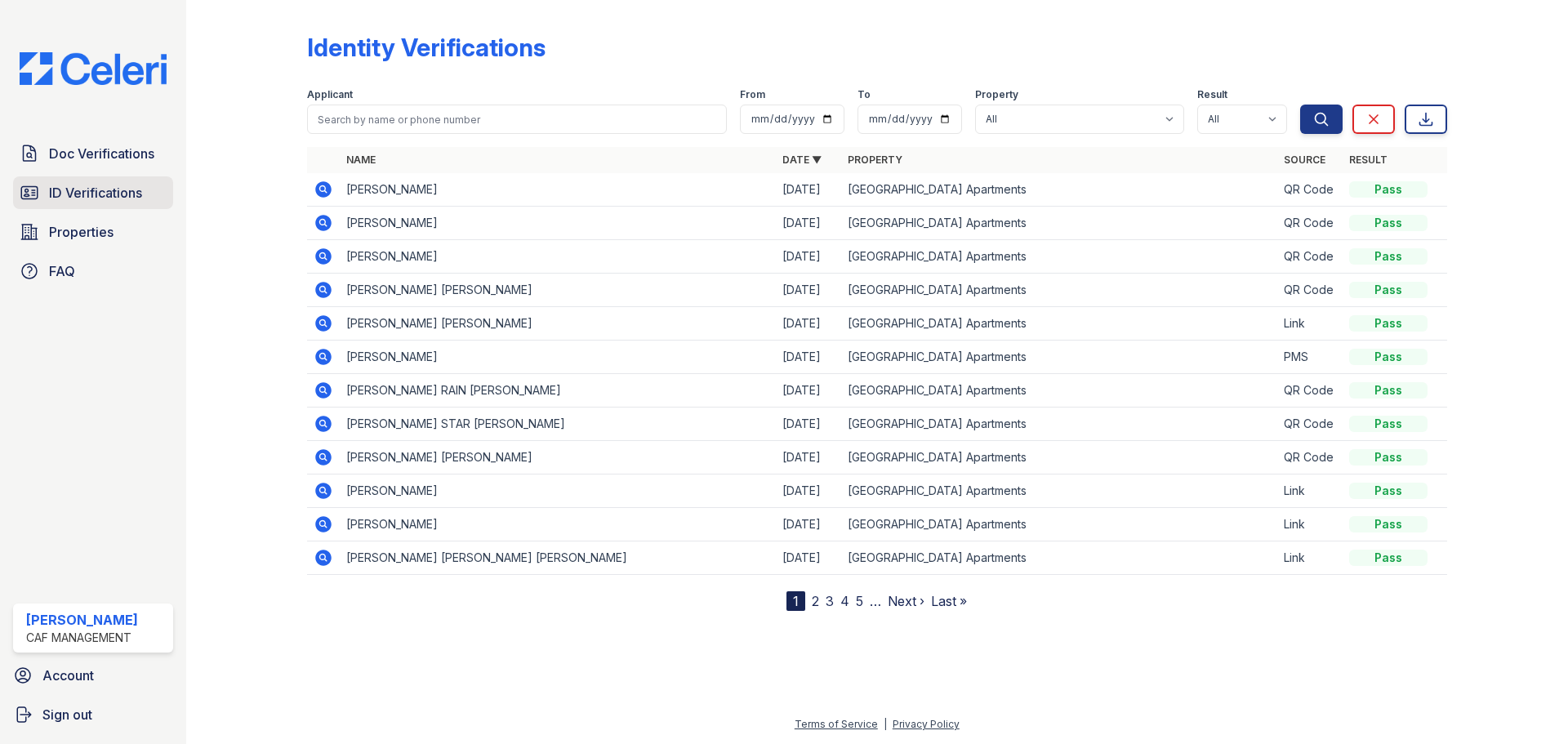
click at [125, 198] on span "ID Verifications" at bounding box center [95, 192] width 94 height 19
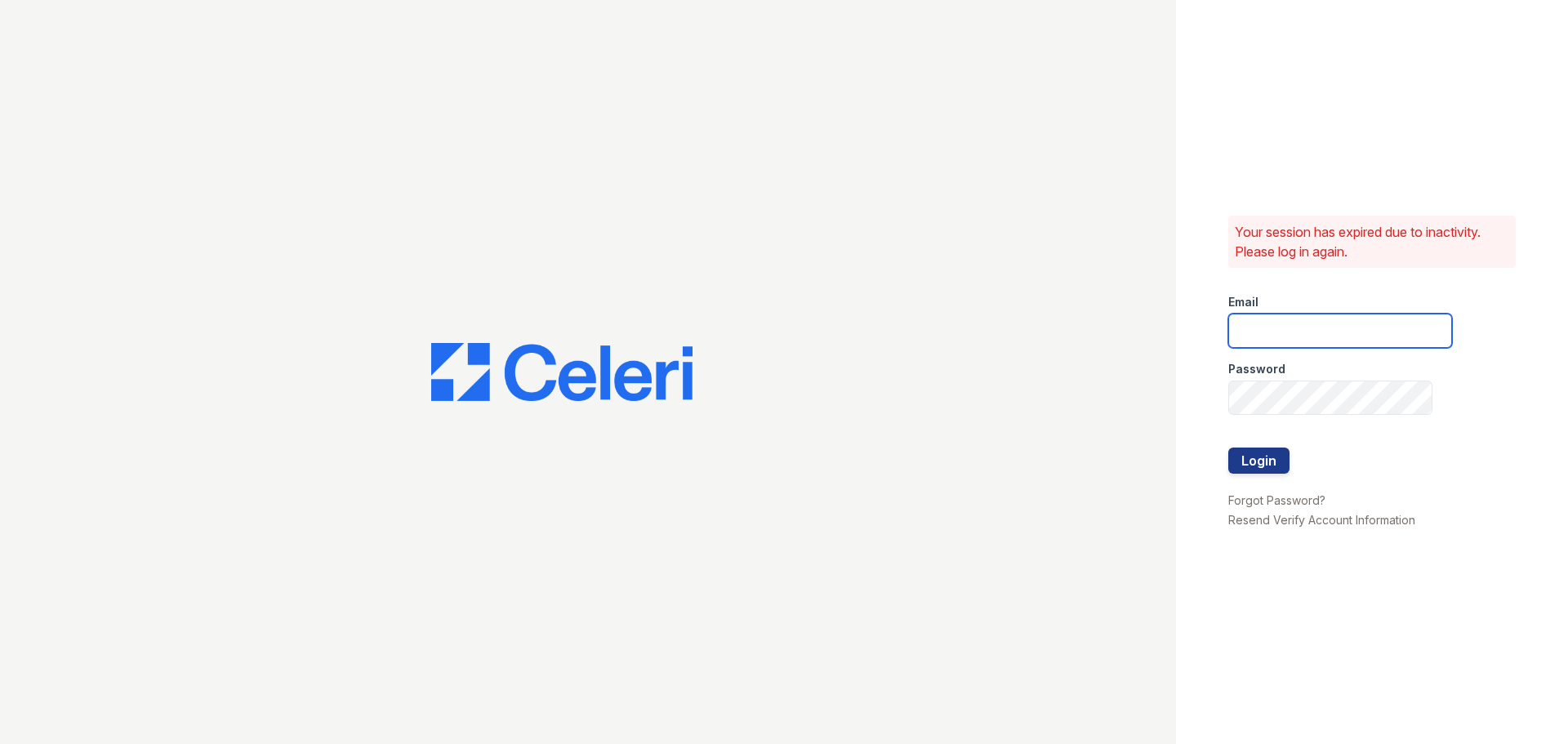
type input "pennstation3@cafmanagement.com"
click at [1270, 459] on button "Login" at bounding box center [1258, 461] width 61 height 26
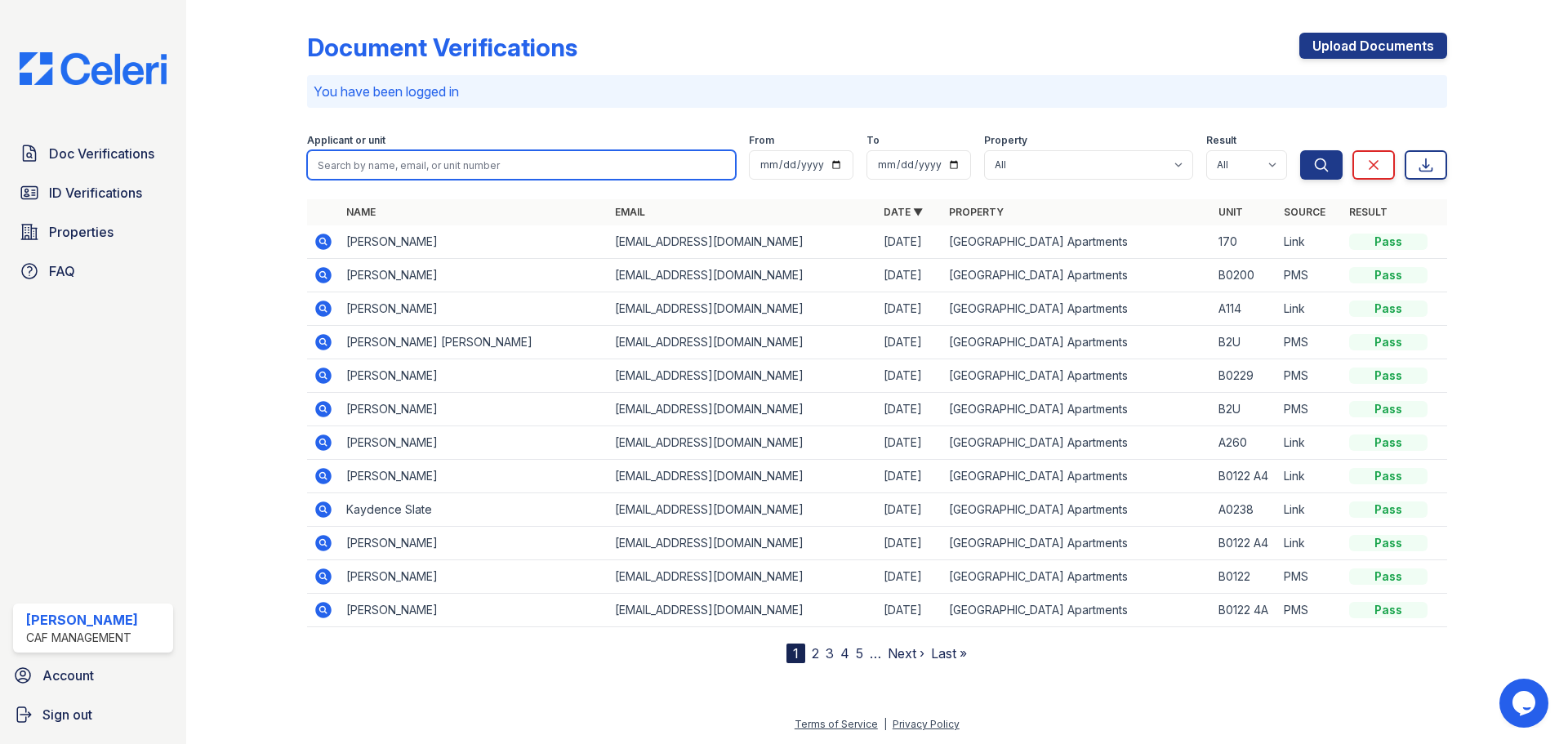
drag, startPoint x: 347, startPoint y: 164, endPoint x: 348, endPoint y: 156, distance: 8.1
click at [347, 164] on input "search" at bounding box center [521, 165] width 428 height 29
type input "[PERSON_NAME]"
click at [1300, 150] on button "Search" at bounding box center [1321, 165] width 42 height 29
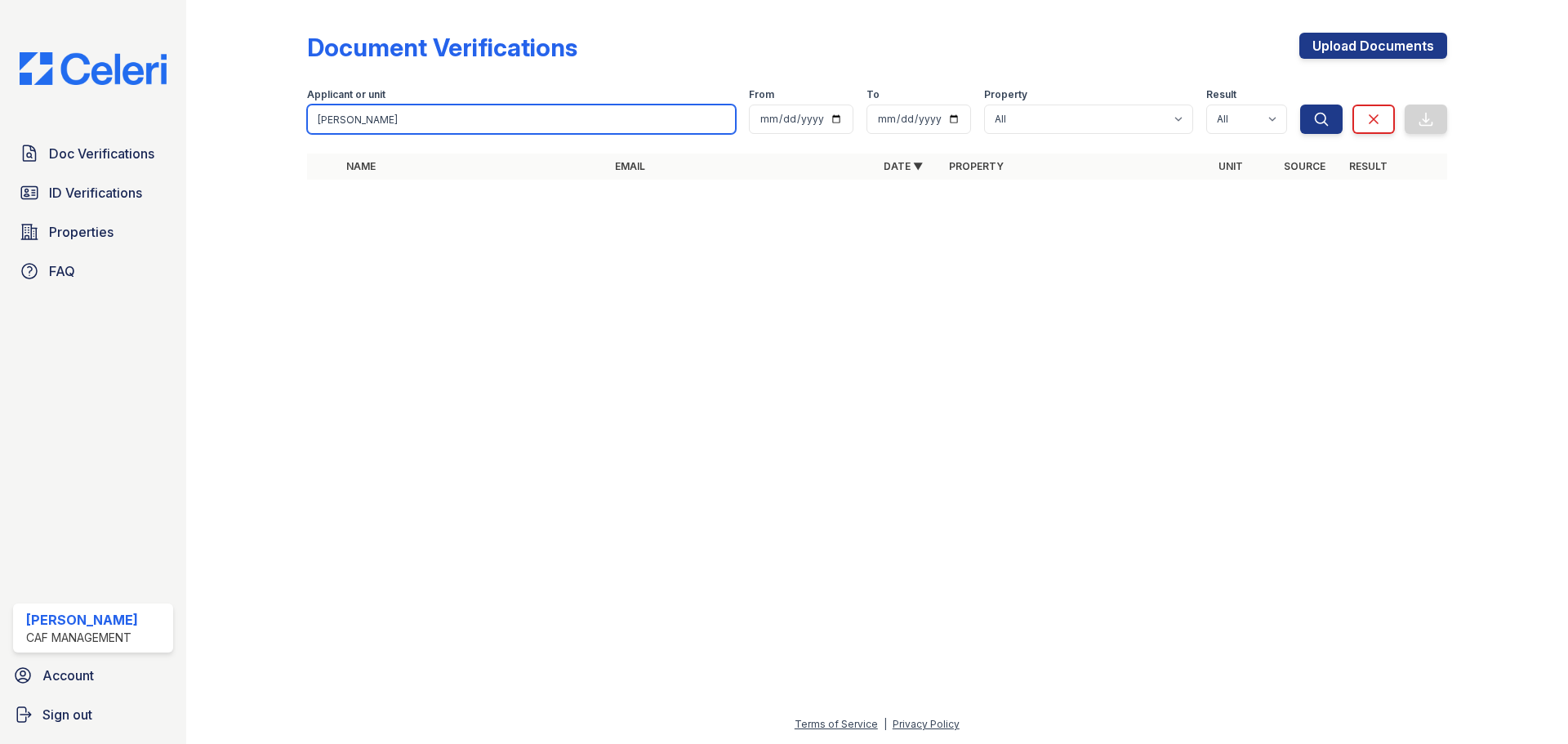
drag, startPoint x: 363, startPoint y: 120, endPoint x: 182, endPoint y: 84, distance: 184.5
click at [182, 84] on div "Doc Verifications ID Verifications Properties FAQ Destinee Jimenez CAF Manageme…" at bounding box center [784, 372] width 1568 height 744
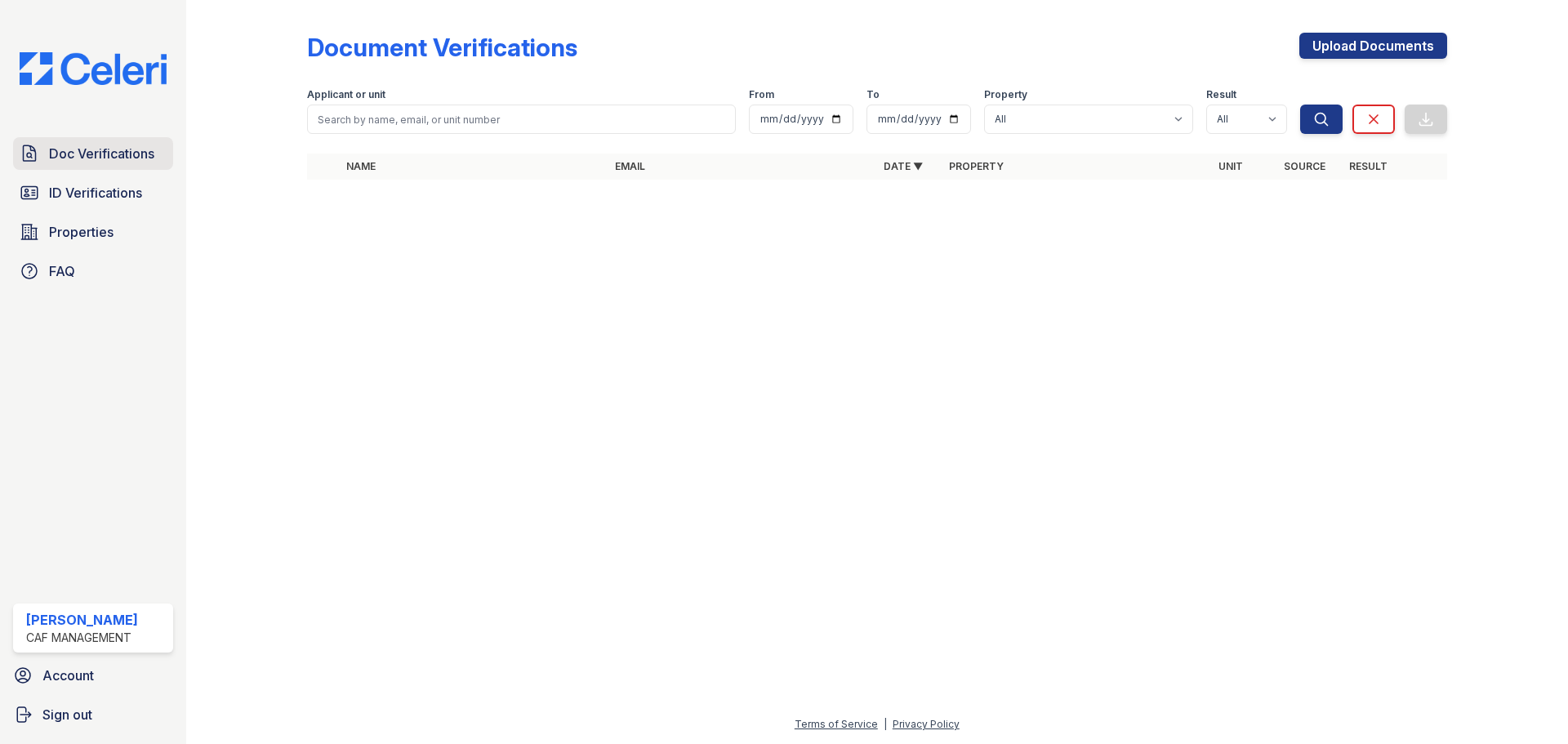
click at [130, 154] on span "Doc Verifications" at bounding box center [101, 153] width 105 height 19
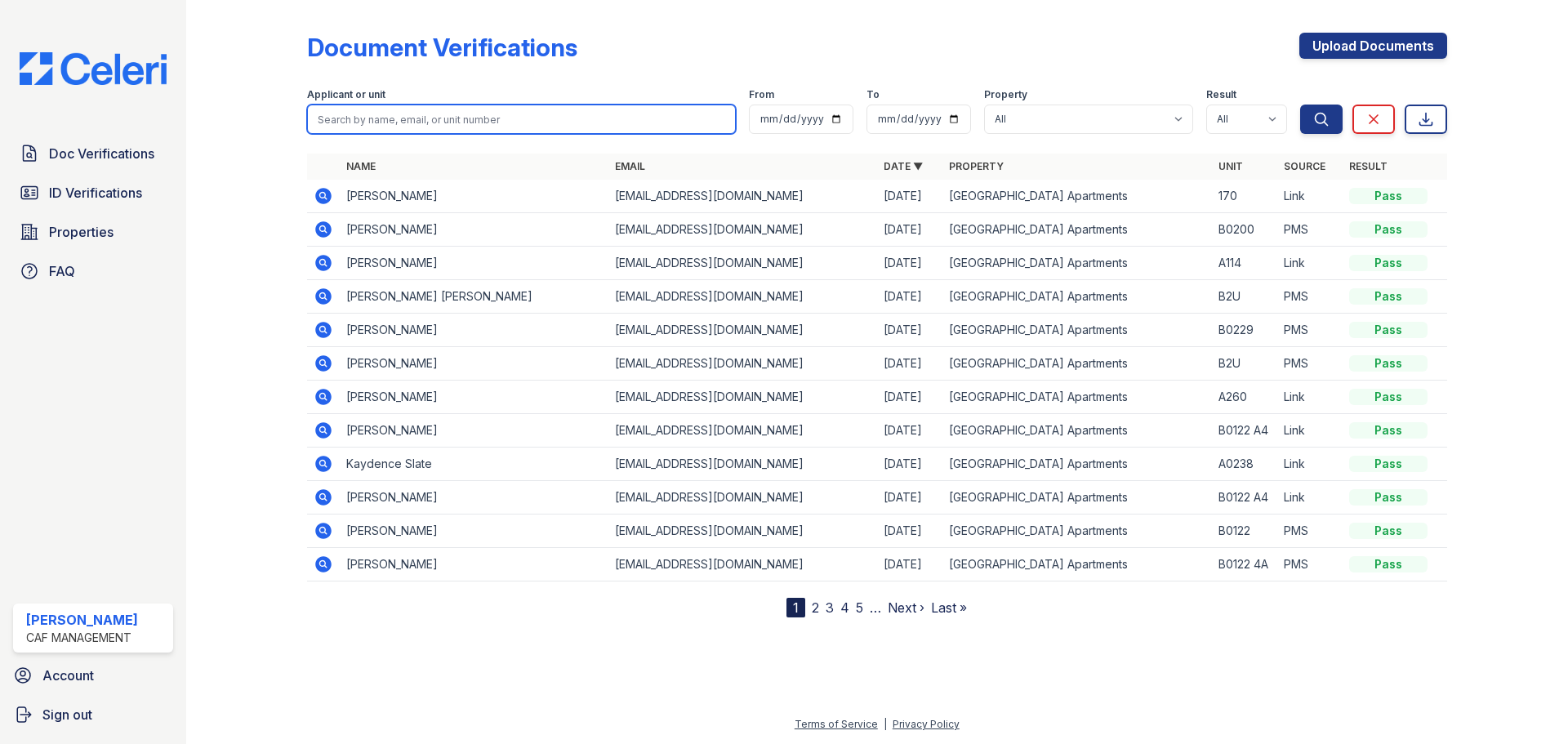
click at [370, 125] on input "search" at bounding box center [521, 119] width 428 height 29
type input "Kallie"
click at [1300, 105] on button "Search" at bounding box center [1321, 119] width 42 height 29
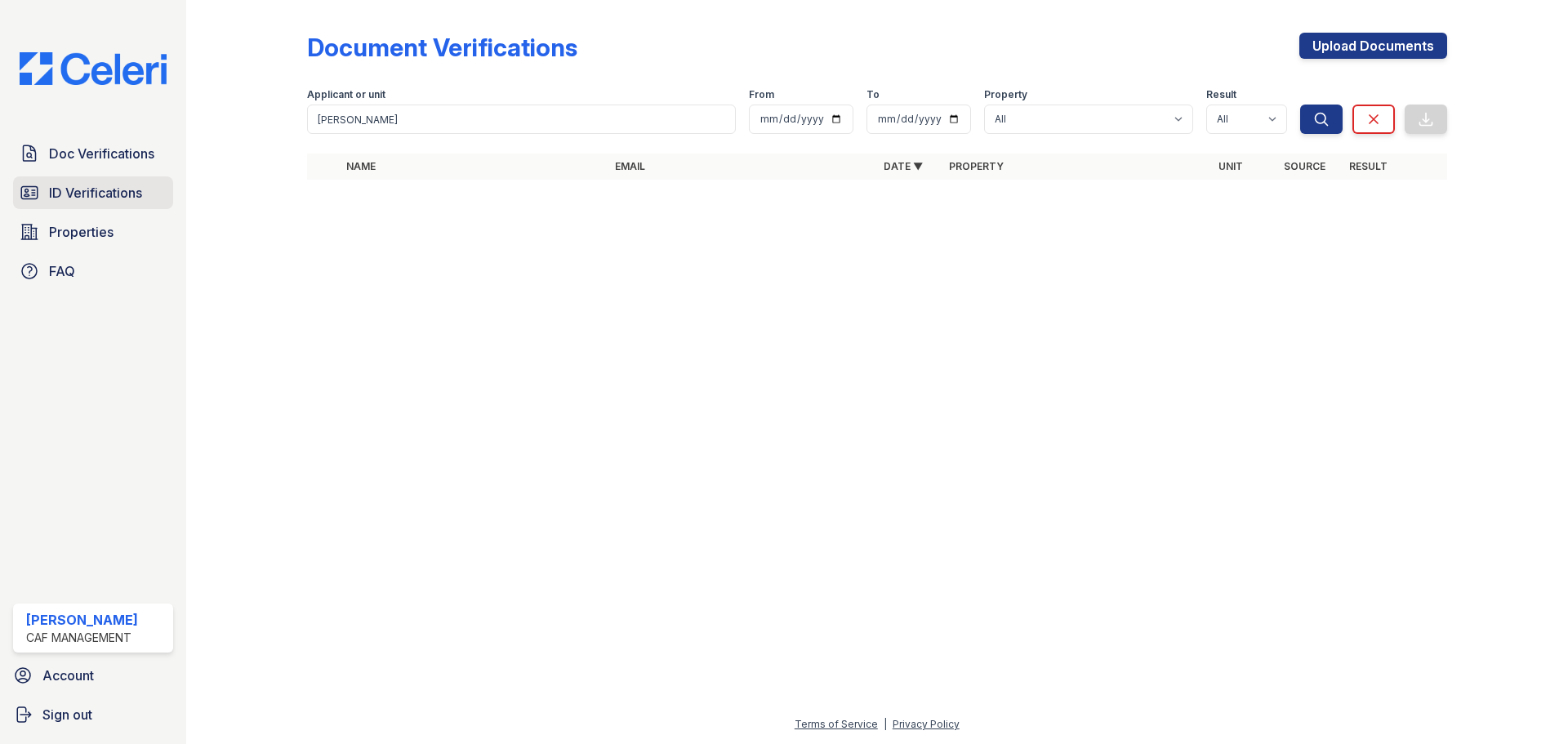
click at [77, 203] on span "ID Verifications" at bounding box center [95, 192] width 94 height 19
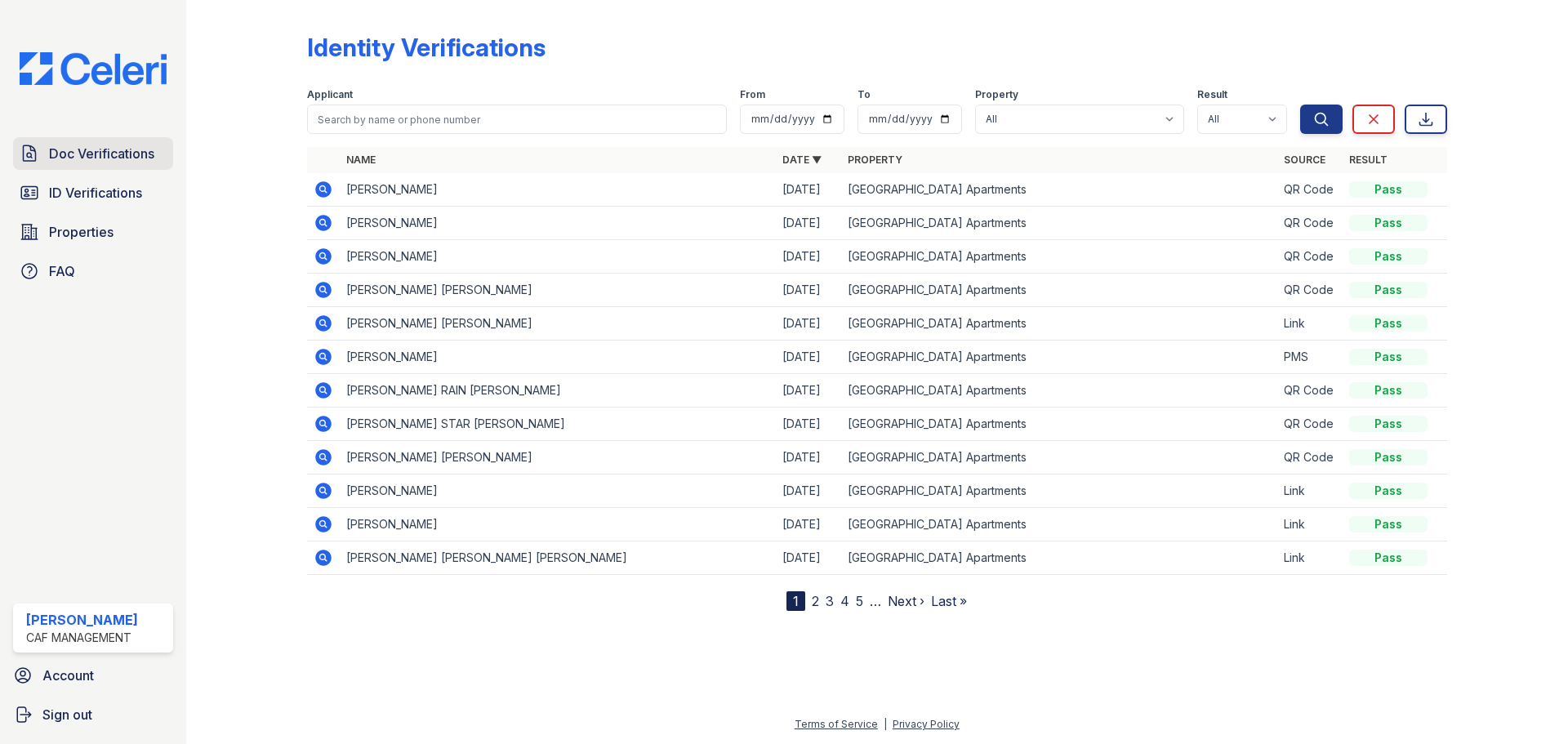
click at [77, 157] on span "Doc Verifications" at bounding box center [101, 153] width 105 height 19
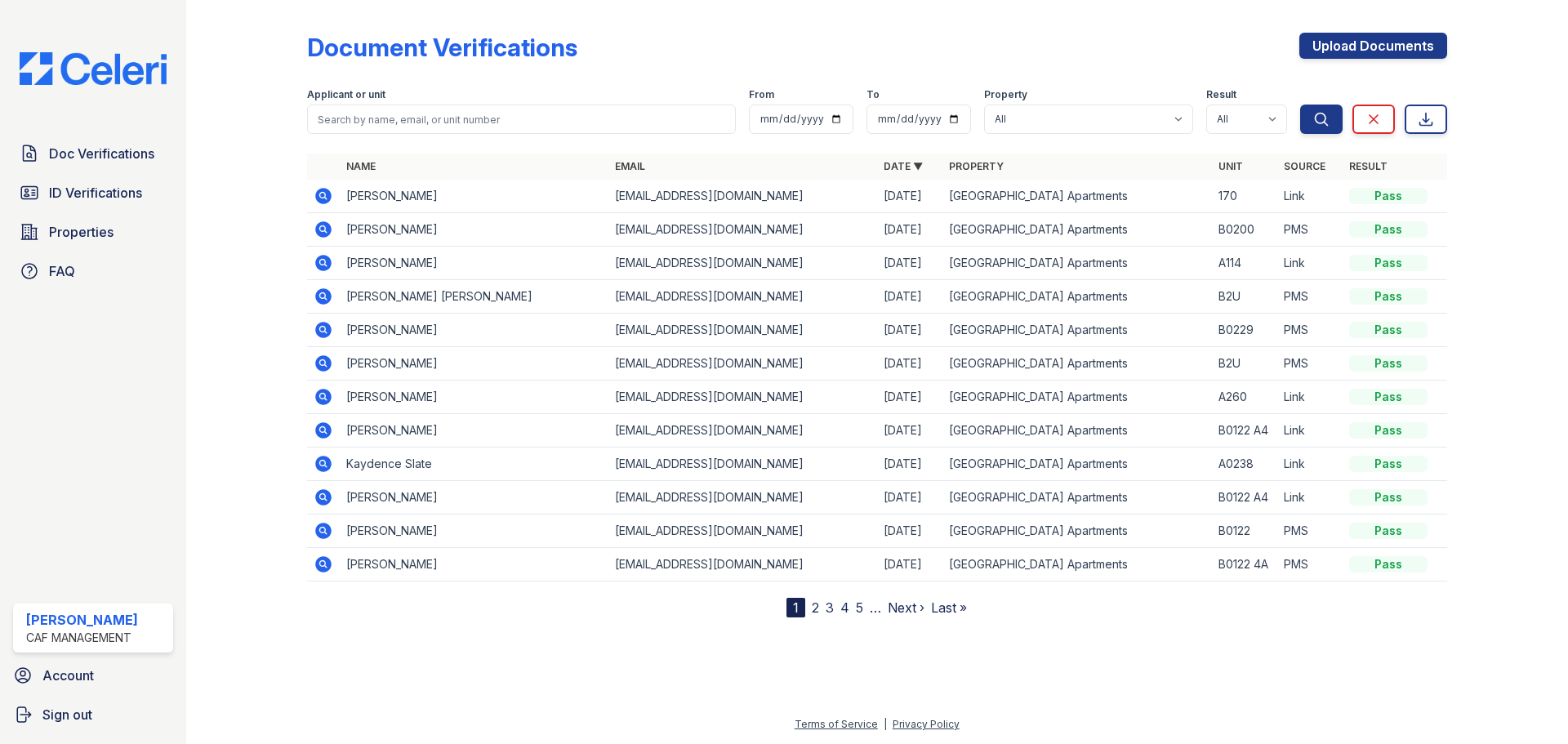
click at [324, 229] on icon at bounding box center [322, 228] width 4 height 4
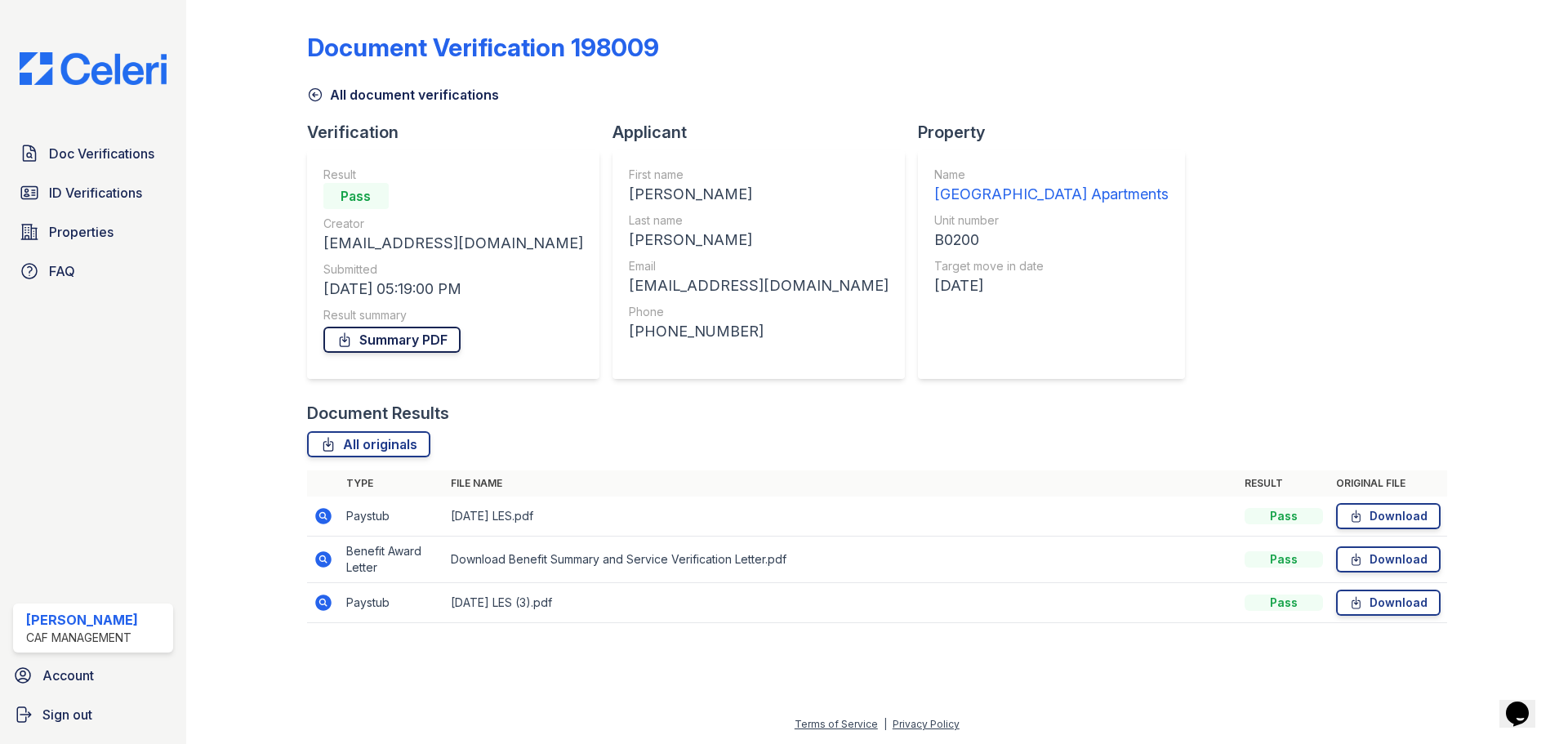
click at [402, 339] on link "Summary PDF" at bounding box center [392, 339] width 138 height 26
click at [42, 190] on link "ID Verifications" at bounding box center [93, 193] width 160 height 33
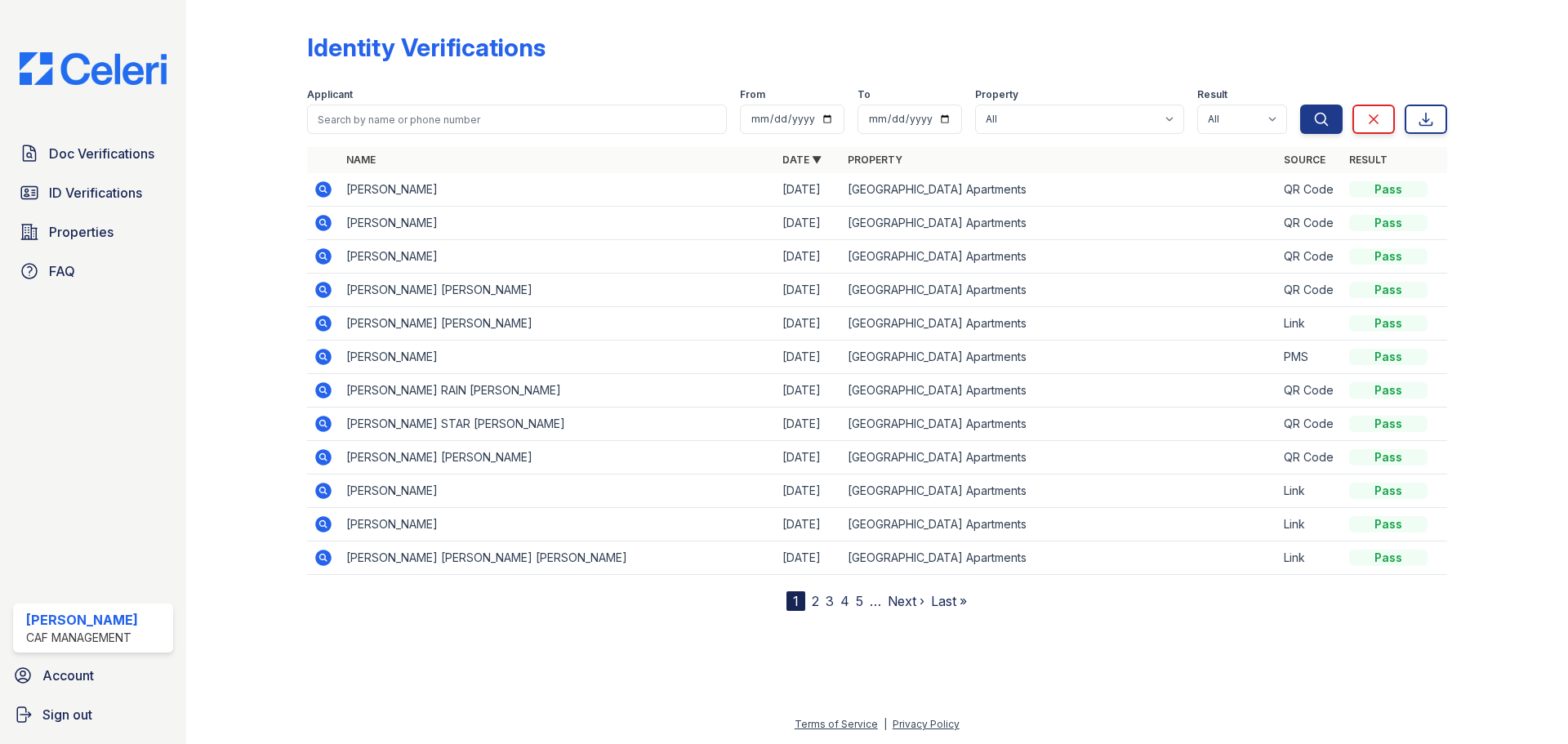
click at [322, 354] on icon at bounding box center [323, 356] width 19 height 19
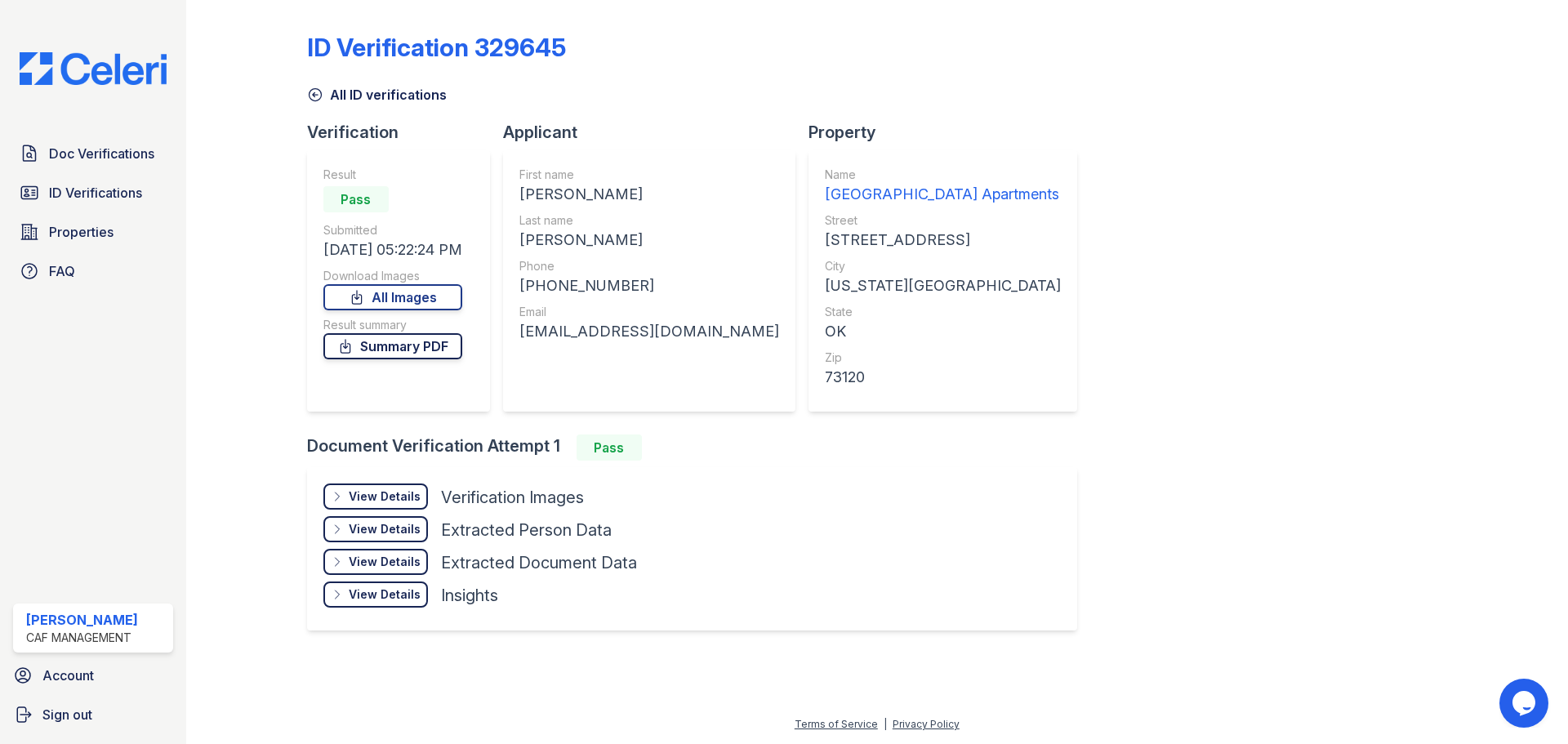
click at [403, 347] on link "Summary PDF" at bounding box center [392, 346] width 138 height 26
click at [381, 512] on div "View Details Details Hide Details Details Verification Images" at bounding box center [480, 500] width 314 height 33
click at [384, 505] on div "View Details Details" at bounding box center [376, 496] width 105 height 26
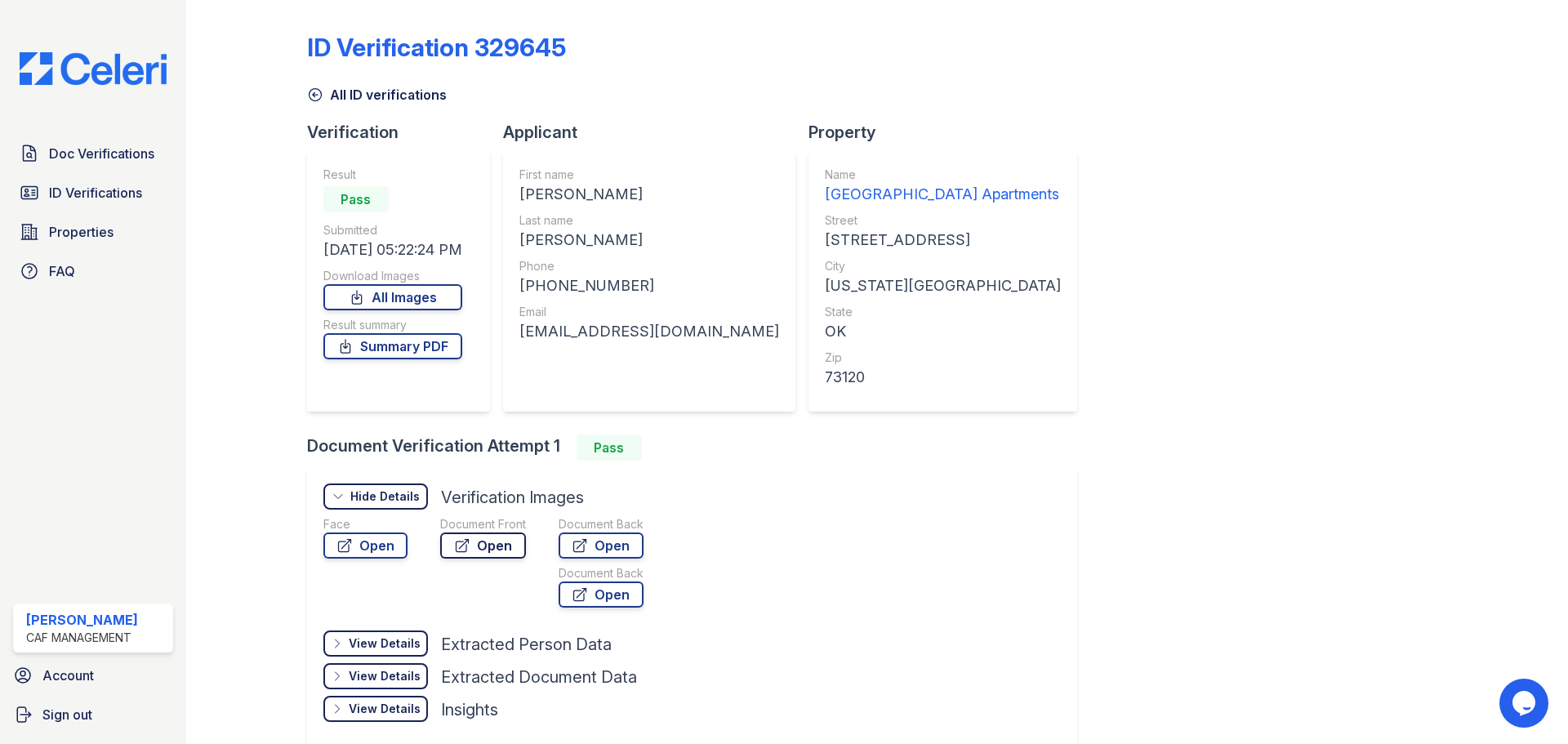
click at [489, 547] on link "Open" at bounding box center [482, 546] width 85 height 26
